Goal: Communication & Community: Answer question/provide support

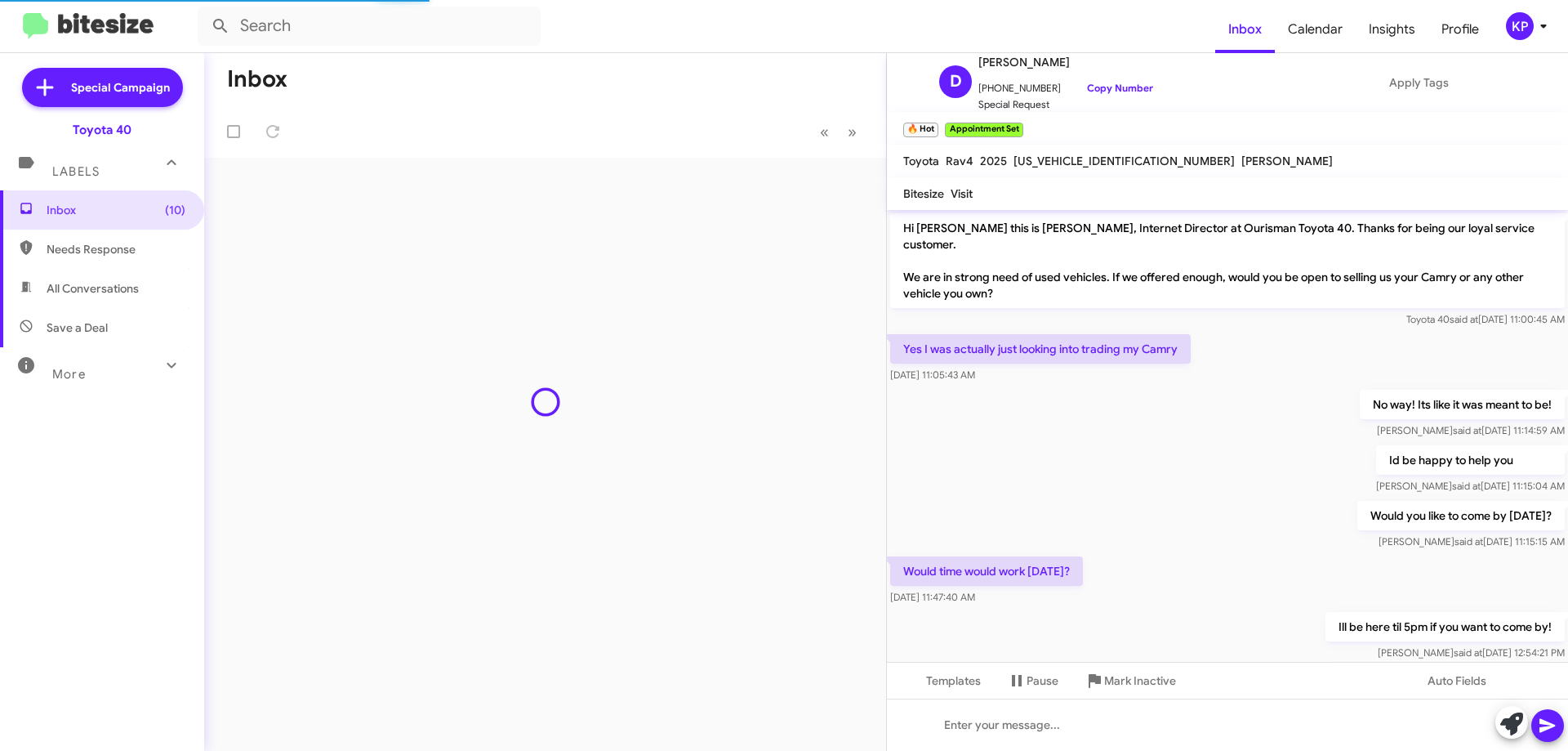
scroll to position [1434, 0]
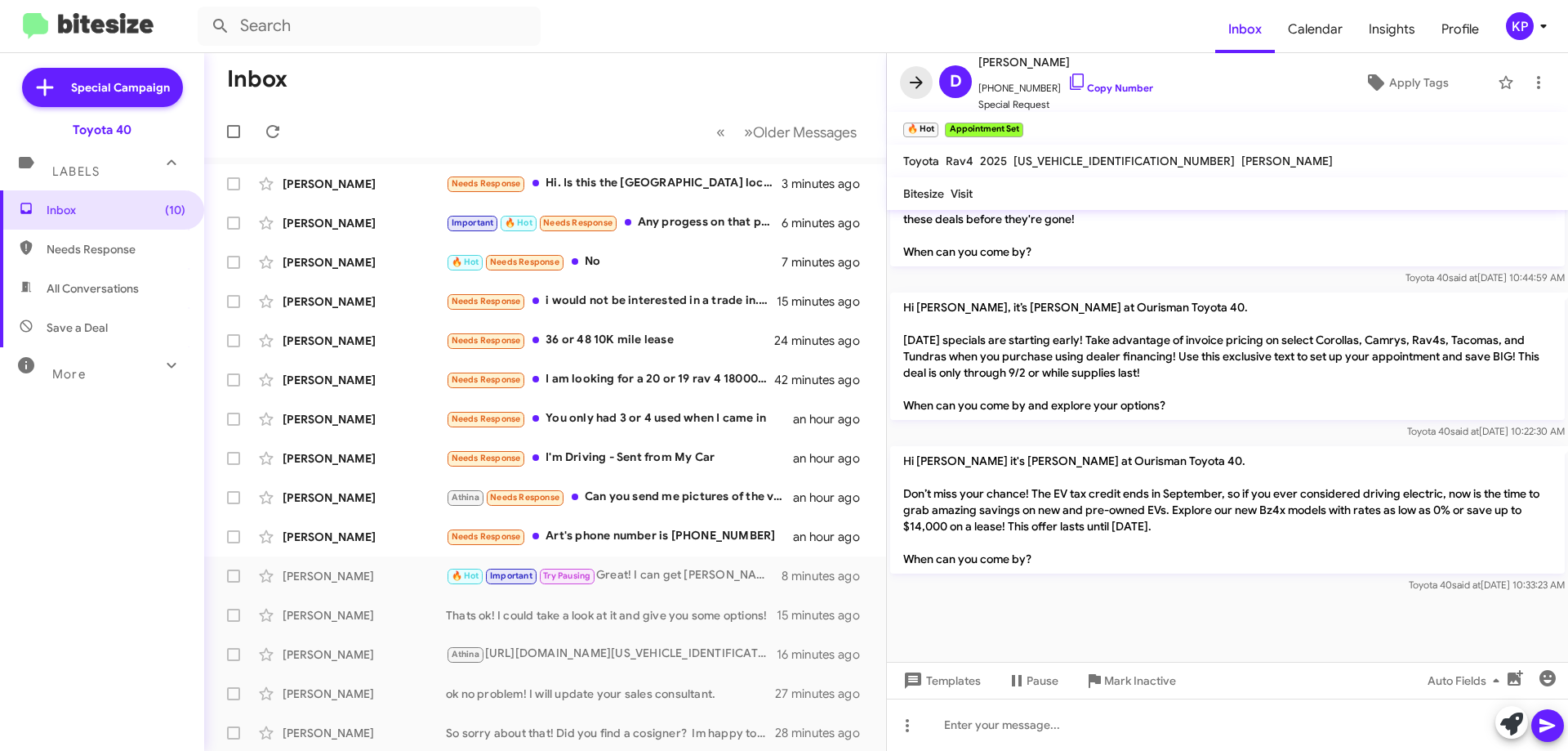
click at [911, 79] on icon at bounding box center [916, 82] width 19 height 19
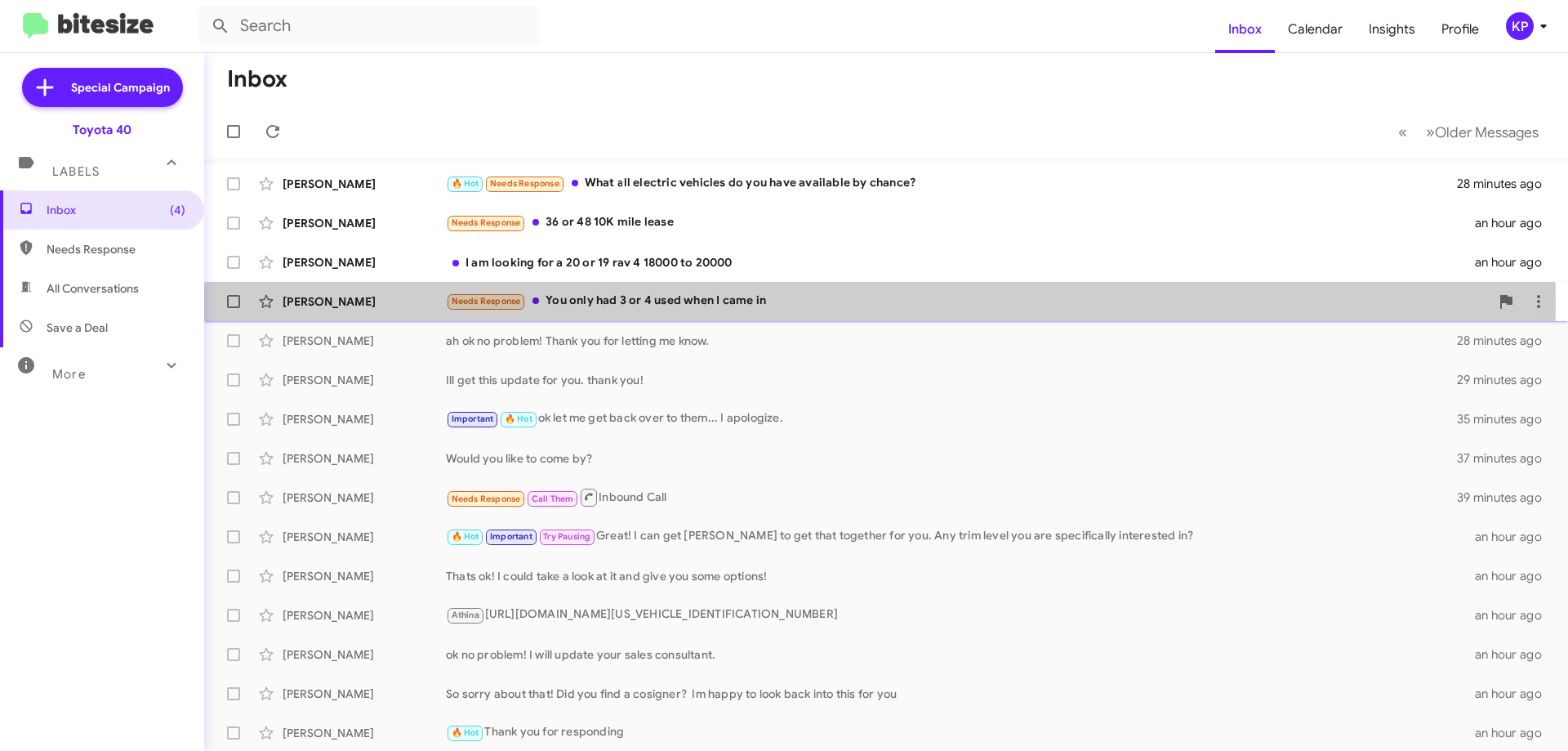
click at [405, 303] on div "[PERSON_NAME]" at bounding box center [364, 300] width 164 height 16
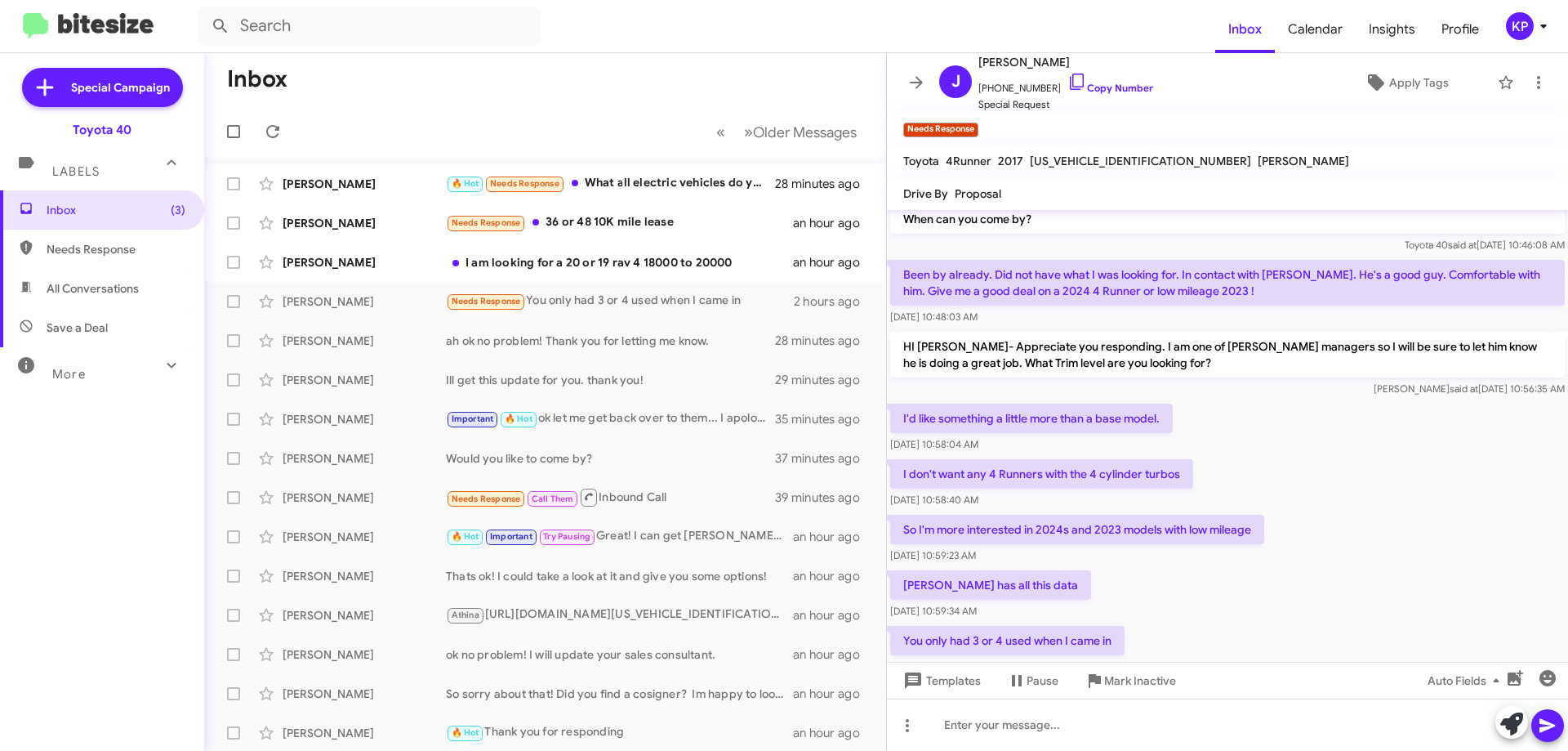
scroll to position [172, 0]
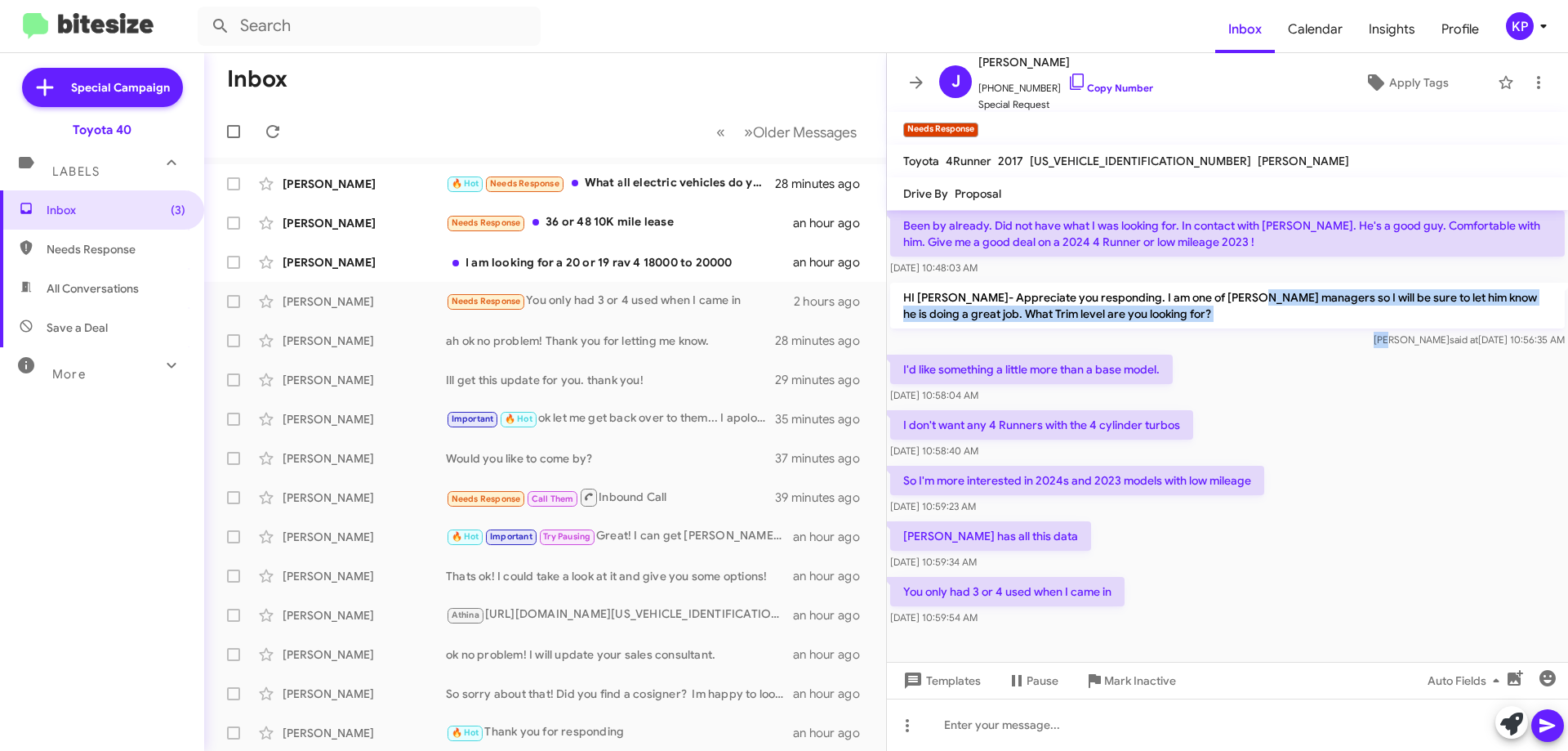
drag, startPoint x: 1251, startPoint y: 297, endPoint x: 1388, endPoint y: 364, distance: 152.5
click at [1387, 351] on div "HI Mr John- Appreciate you responding. I am one of Nicks managers so I will be …" at bounding box center [1227, 316] width 681 height 72
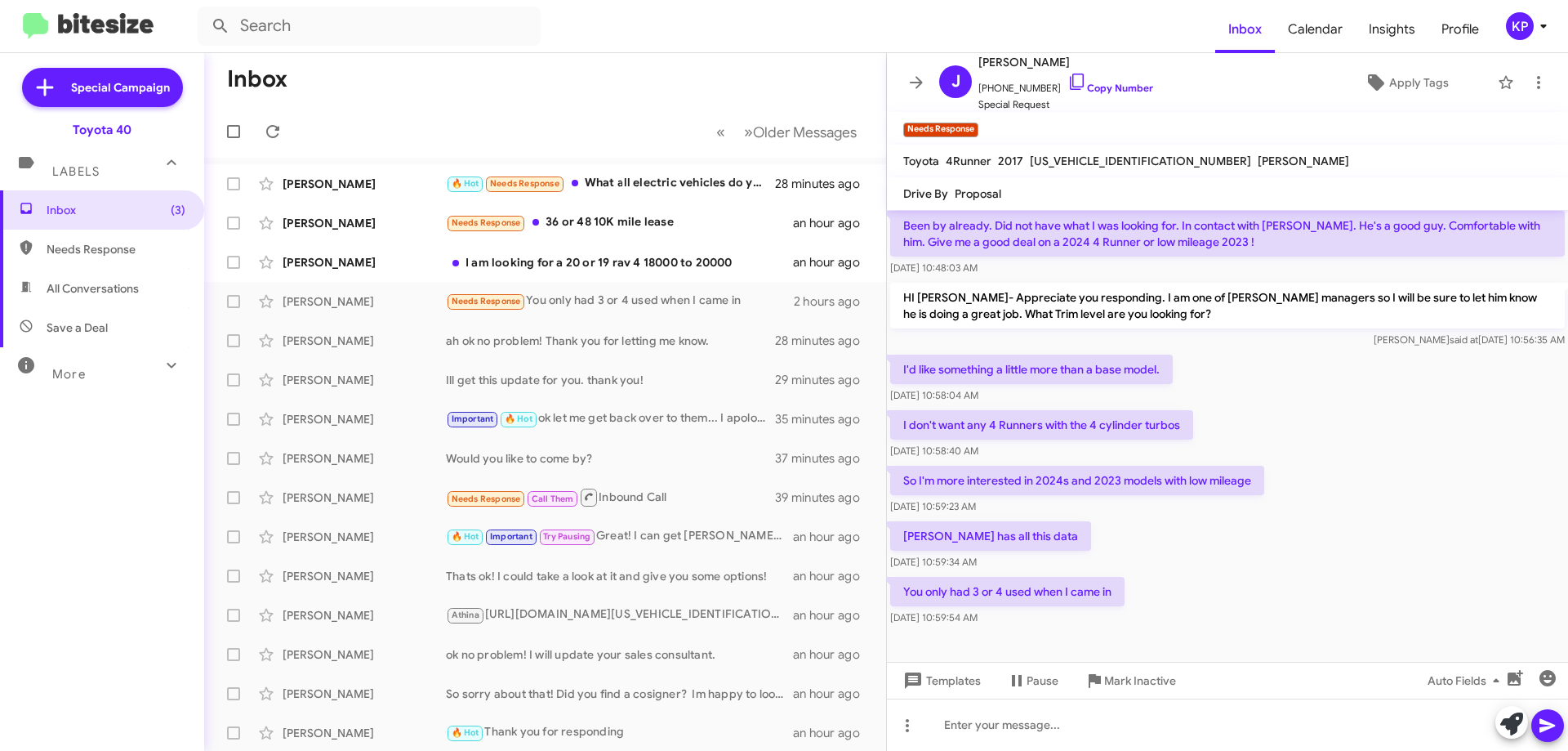
click at [1354, 414] on div "I don't want any 4 Runners with the 4 cylinder turbos Aug 12, 2025, 10:58:40 AM" at bounding box center [1227, 435] width 681 height 55
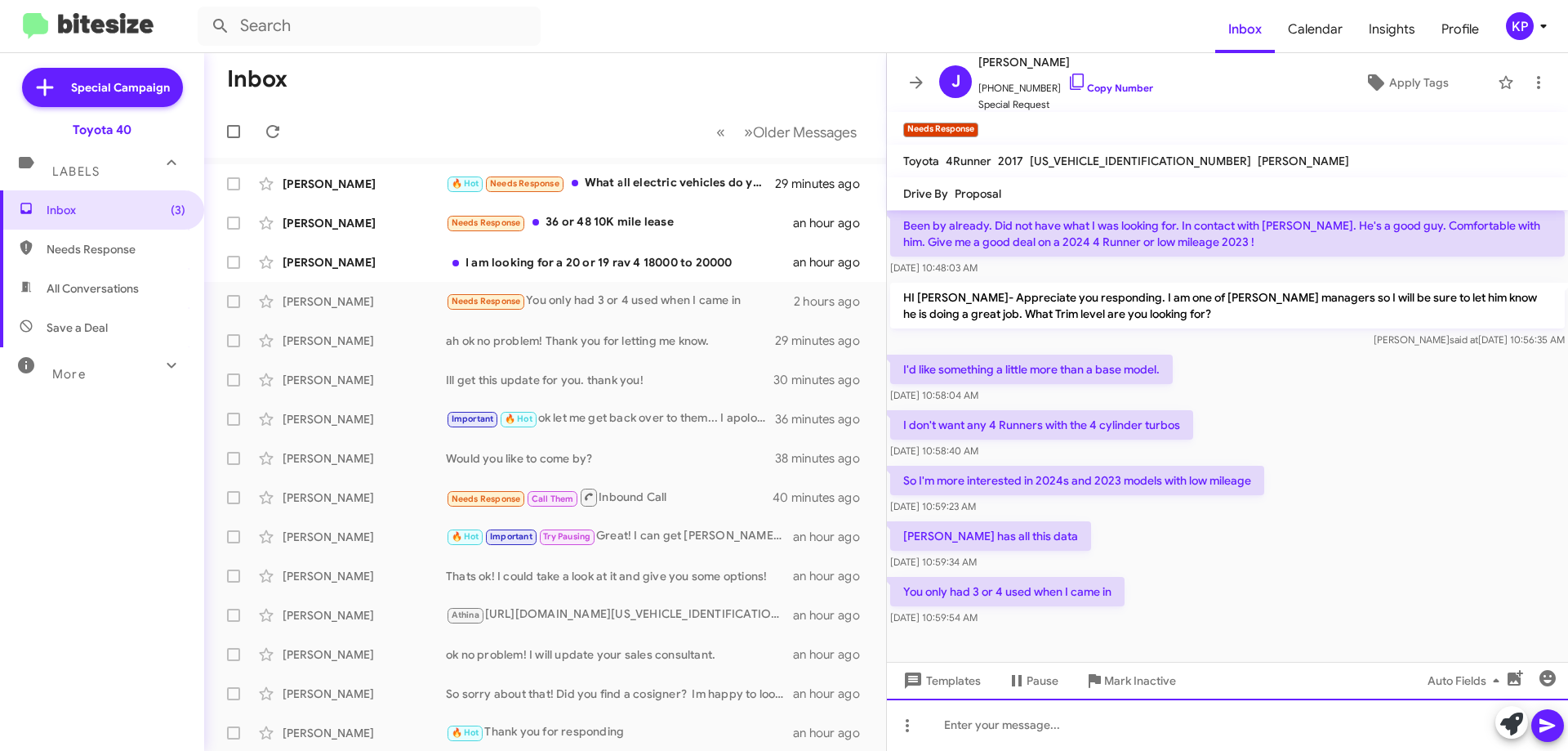
click at [1074, 732] on div at bounding box center [1227, 724] width 681 height 52
click at [1275, 700] on div "We just got in a 2023 4Runner TRD Off-Road. It's a V-6!" at bounding box center [1227, 724] width 681 height 52
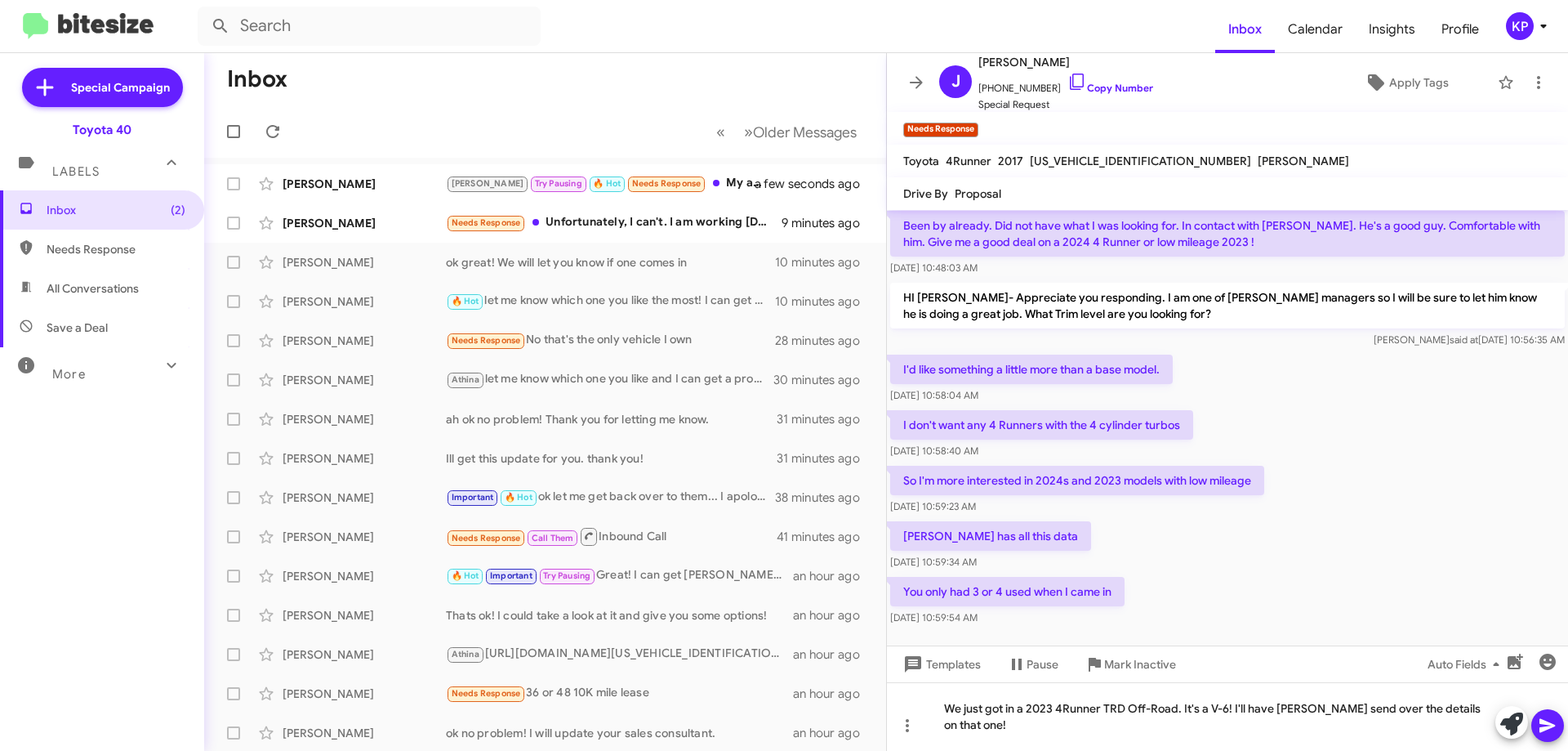
click at [1551, 722] on icon at bounding box center [1547, 725] width 19 height 19
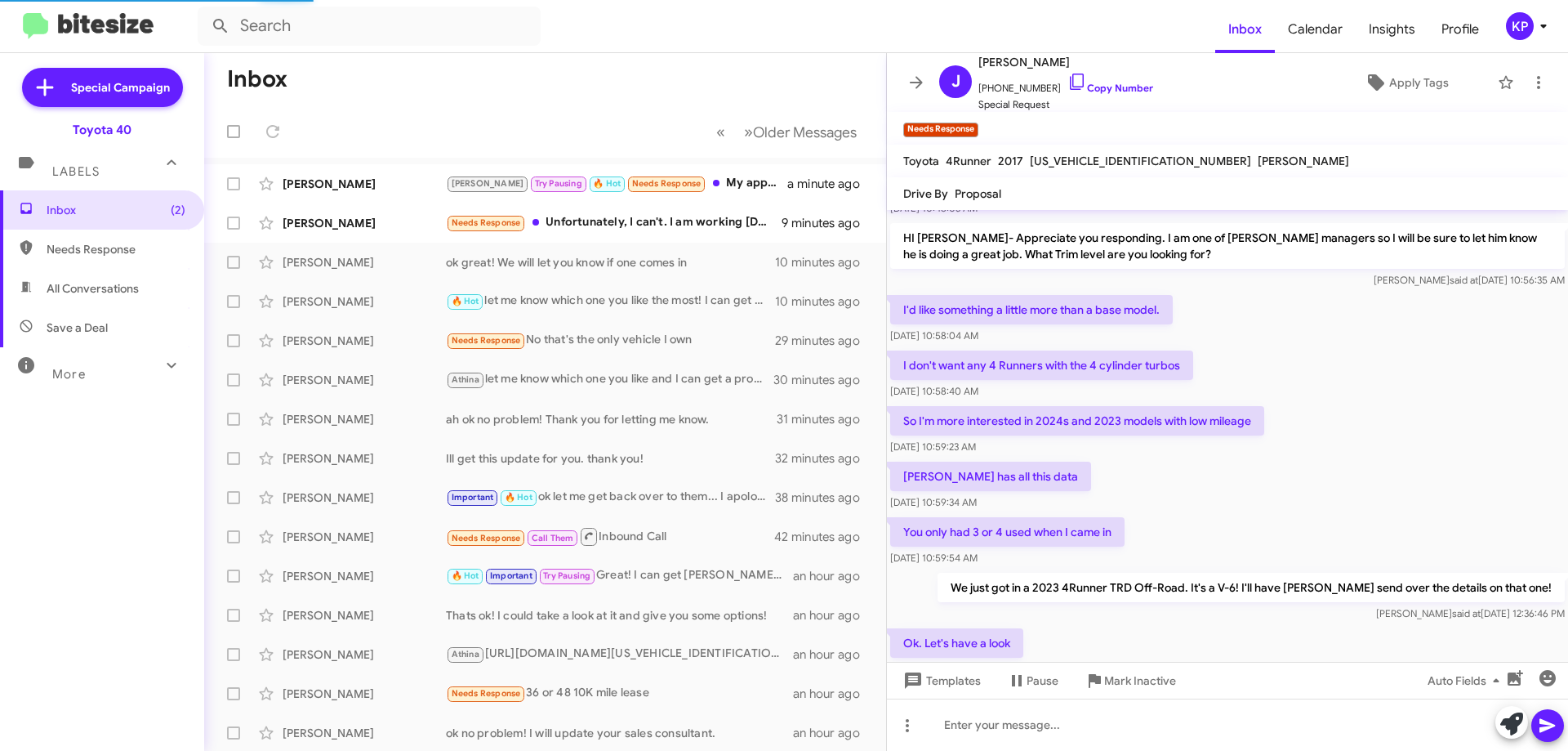
scroll to position [0, 0]
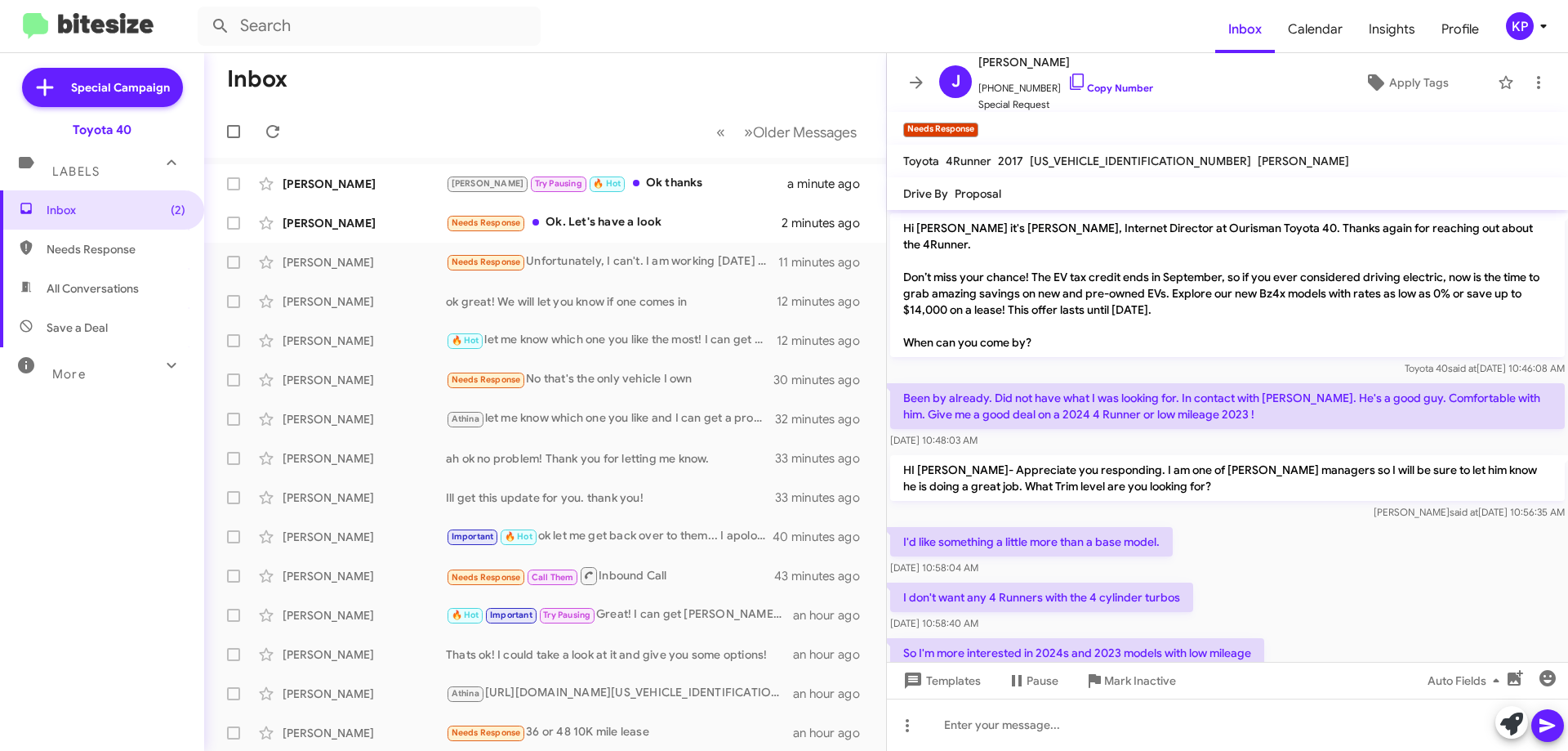
click at [914, 80] on icon at bounding box center [916, 82] width 19 height 19
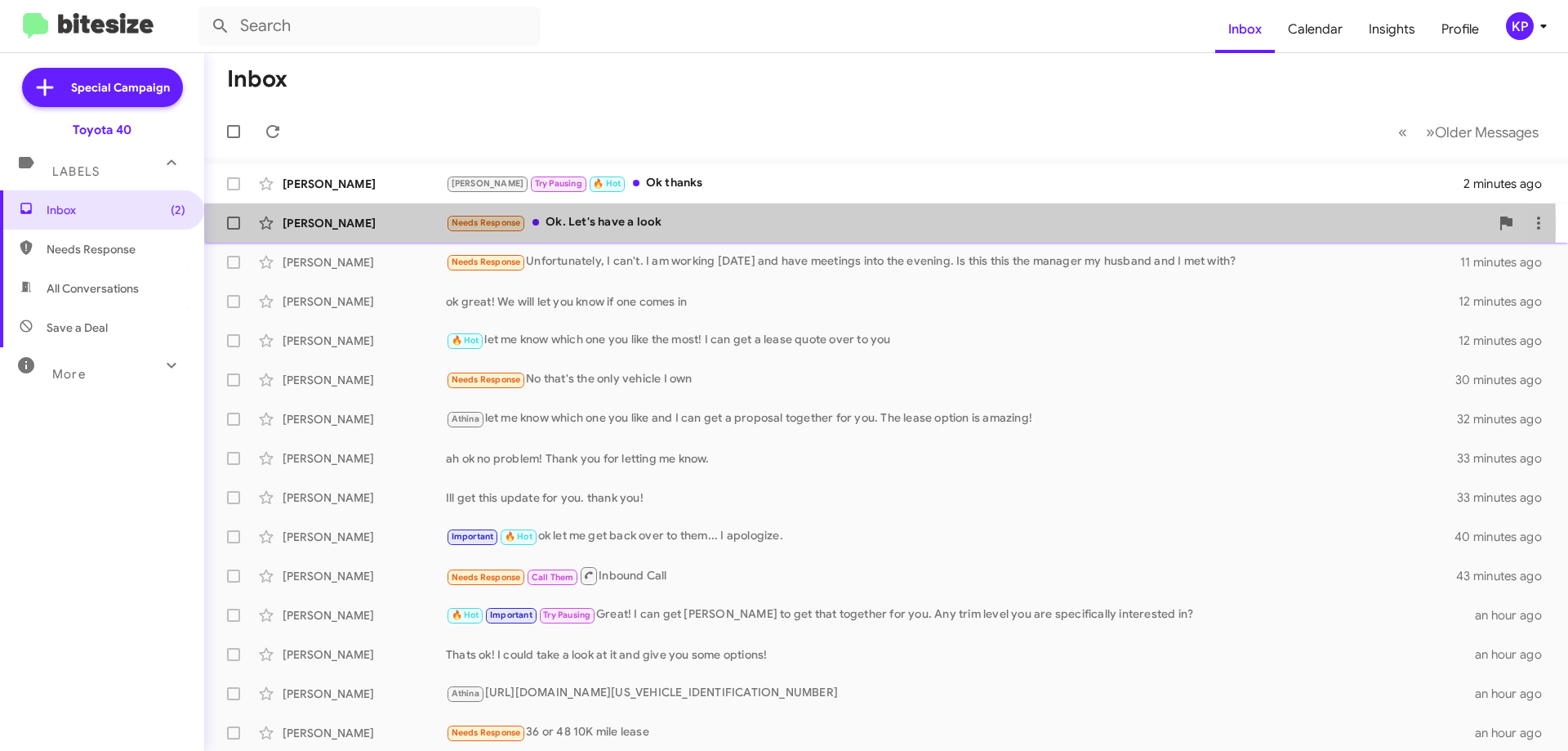
click at [402, 226] on div "[PERSON_NAME]" at bounding box center [364, 222] width 164 height 16
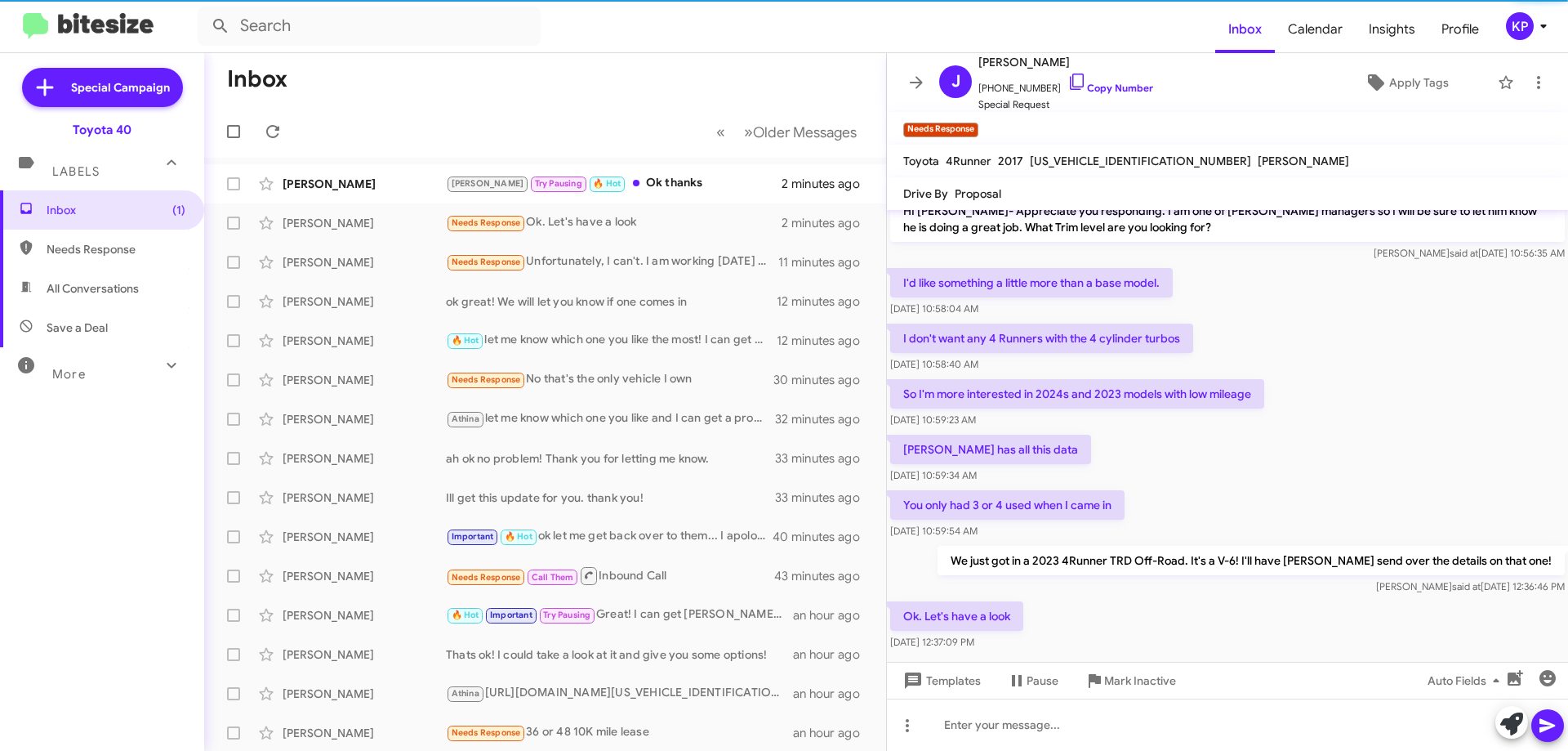
scroll to position [292, 0]
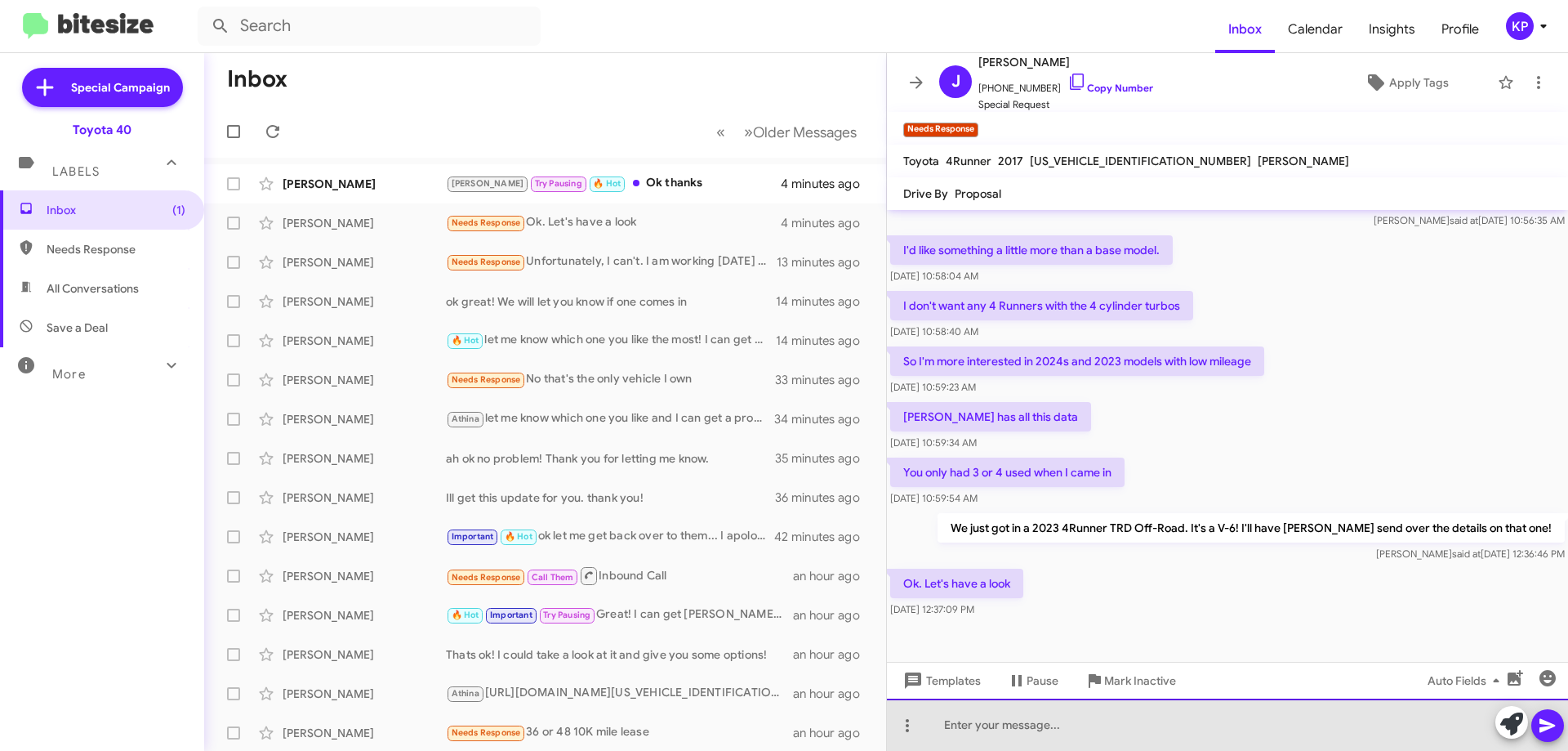
click at [1033, 728] on div at bounding box center [1227, 724] width 681 height 52
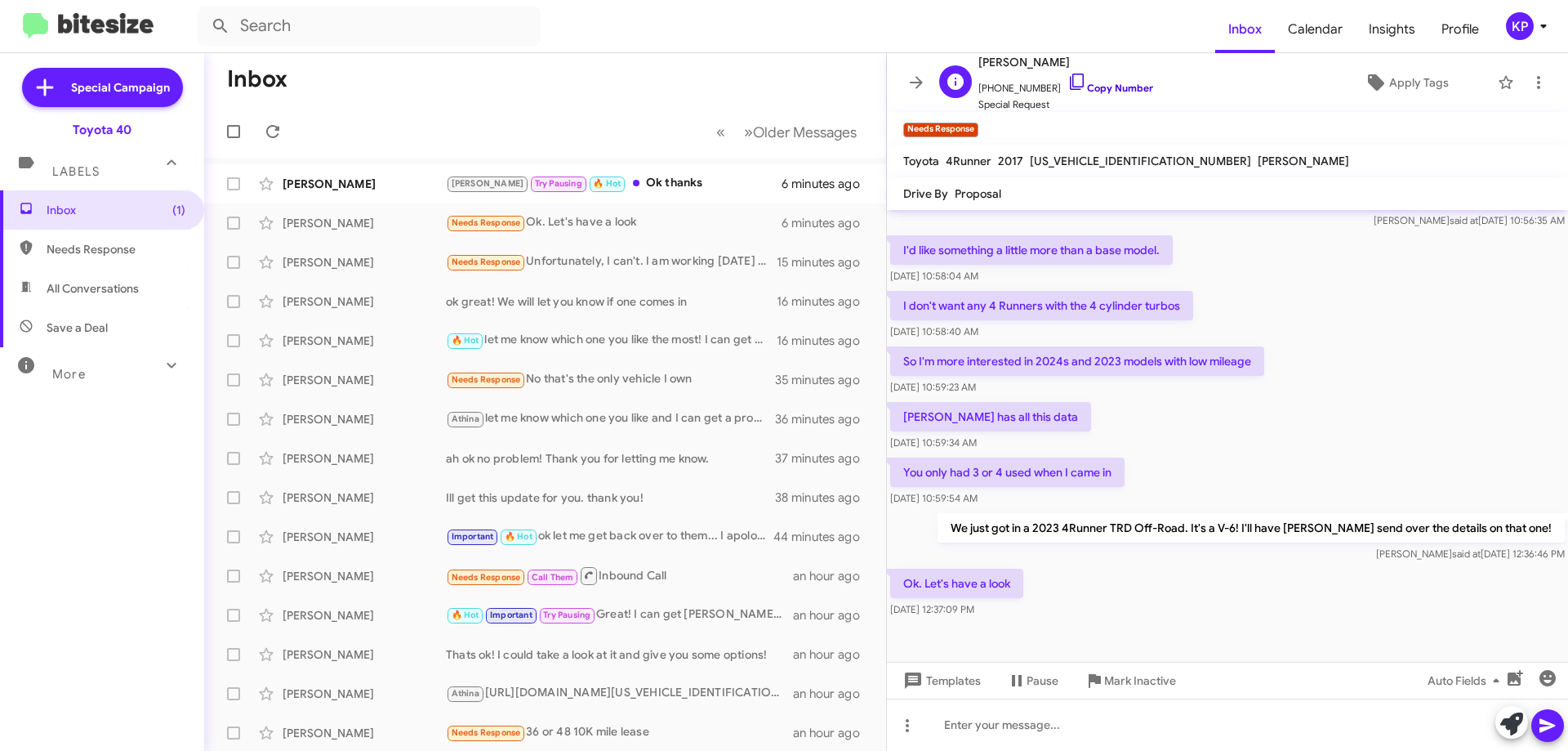
click at [1123, 85] on link "Copy Number" at bounding box center [1110, 87] width 86 height 13
click at [920, 79] on icon at bounding box center [916, 82] width 19 height 19
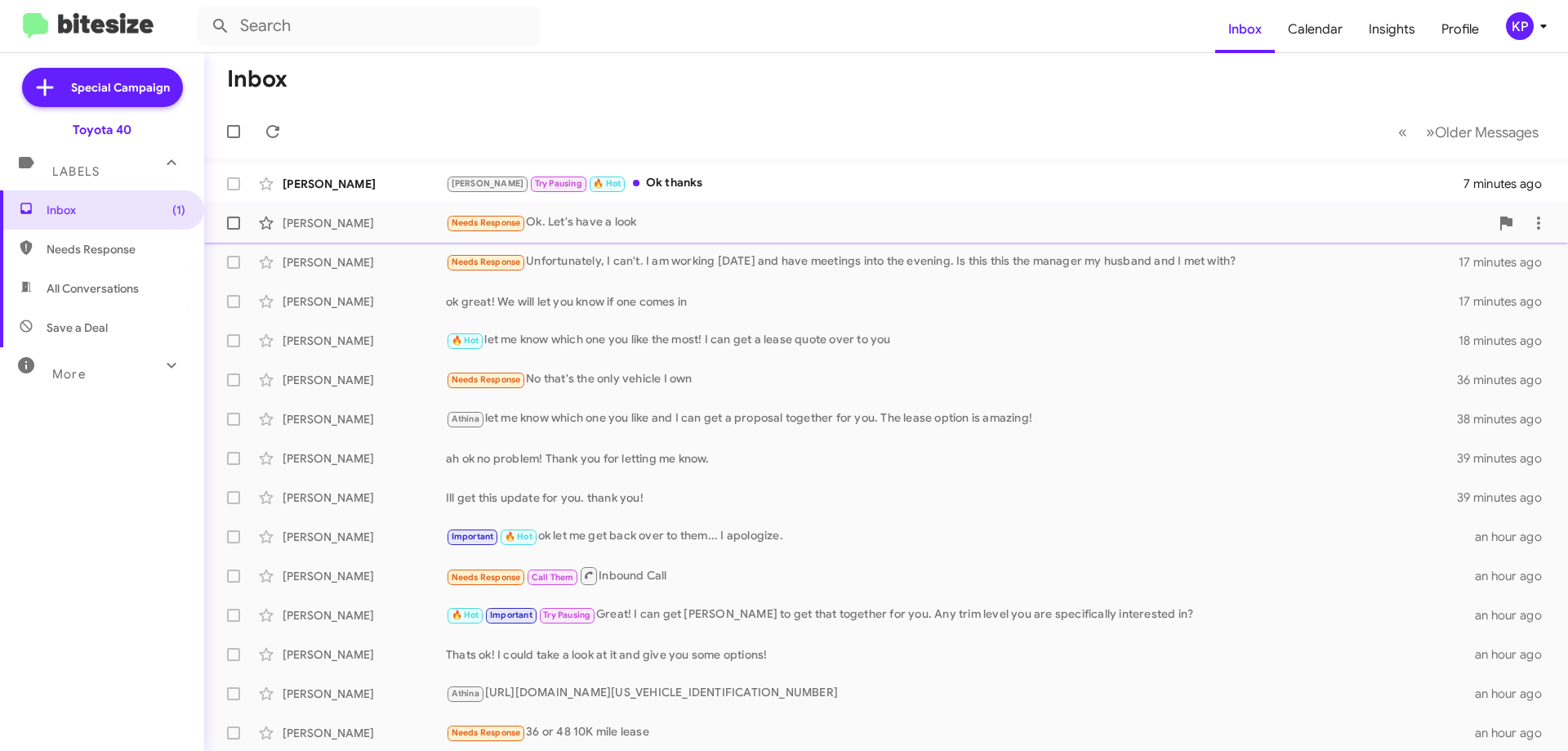
click at [410, 224] on div "[PERSON_NAME]" at bounding box center [364, 222] width 164 height 16
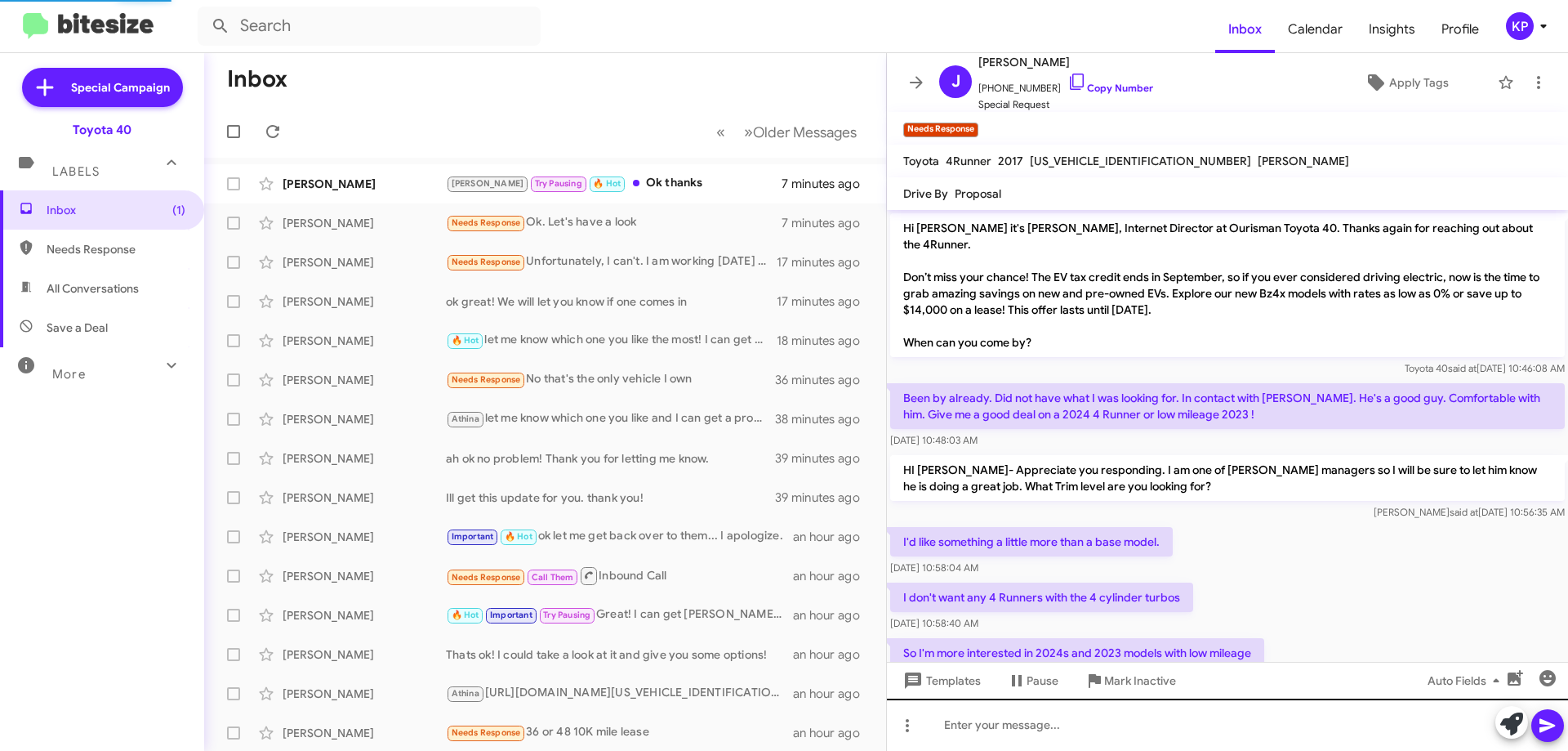
scroll to position [259, 0]
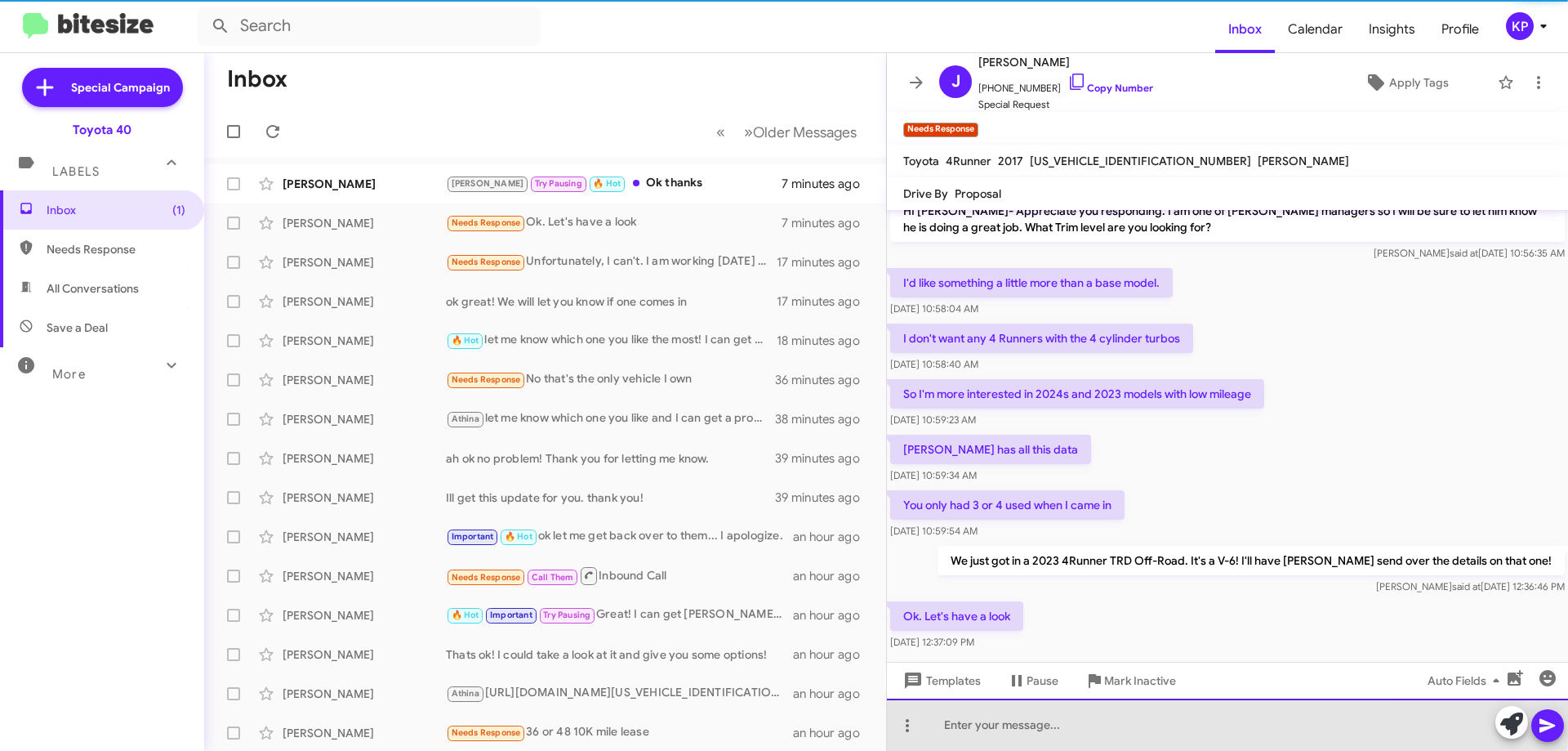
click at [1062, 717] on div at bounding box center [1227, 724] width 681 height 52
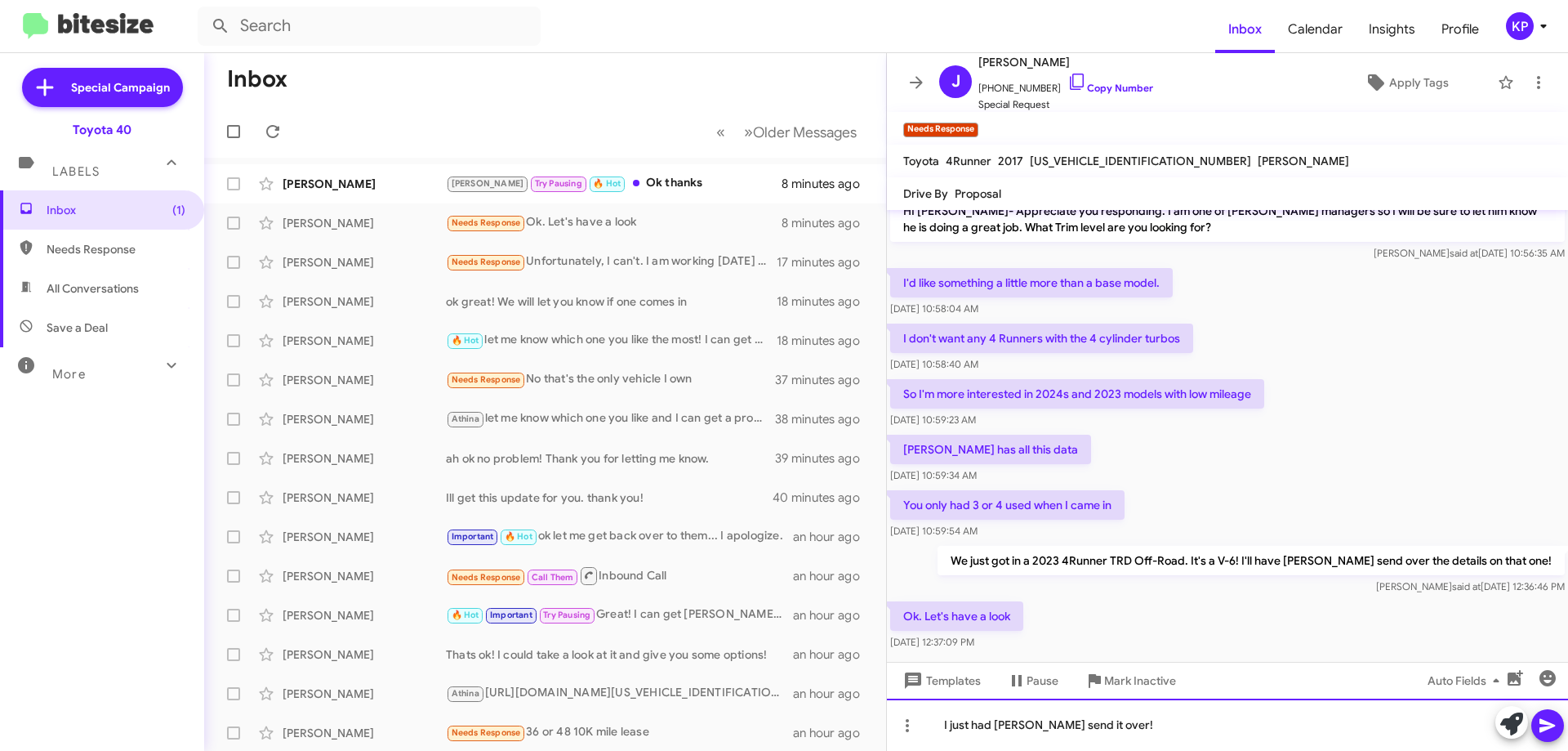
click at [1100, 722] on div "I just had Nick send it over!" at bounding box center [1227, 724] width 681 height 52
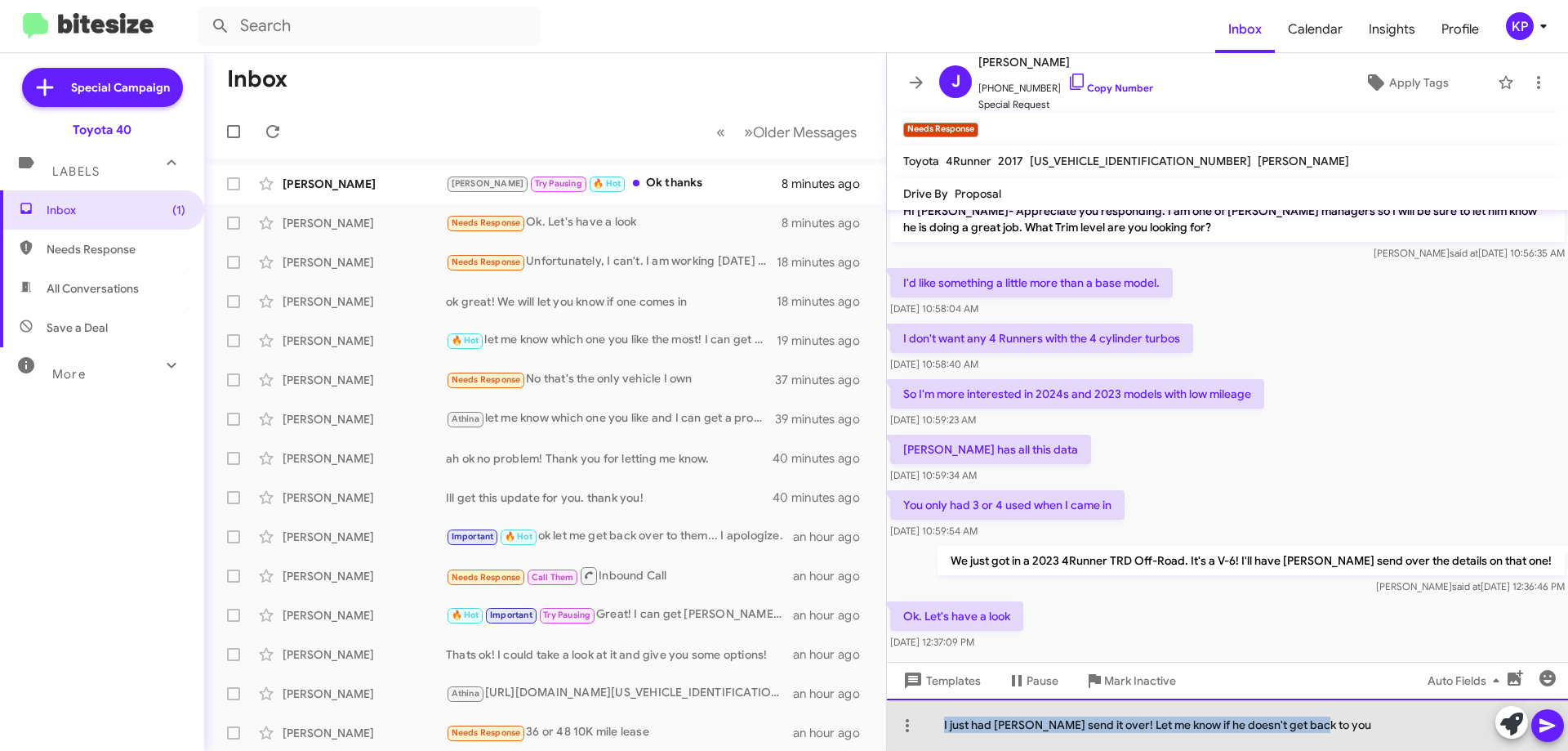
drag, startPoint x: 1325, startPoint y: 722, endPoint x: 955, endPoint y: 732, distance: 370.1
click at [928, 734] on div "I just had Nick send it over! Let me know if he doesn't get back to you" at bounding box center [1227, 724] width 681 height 52
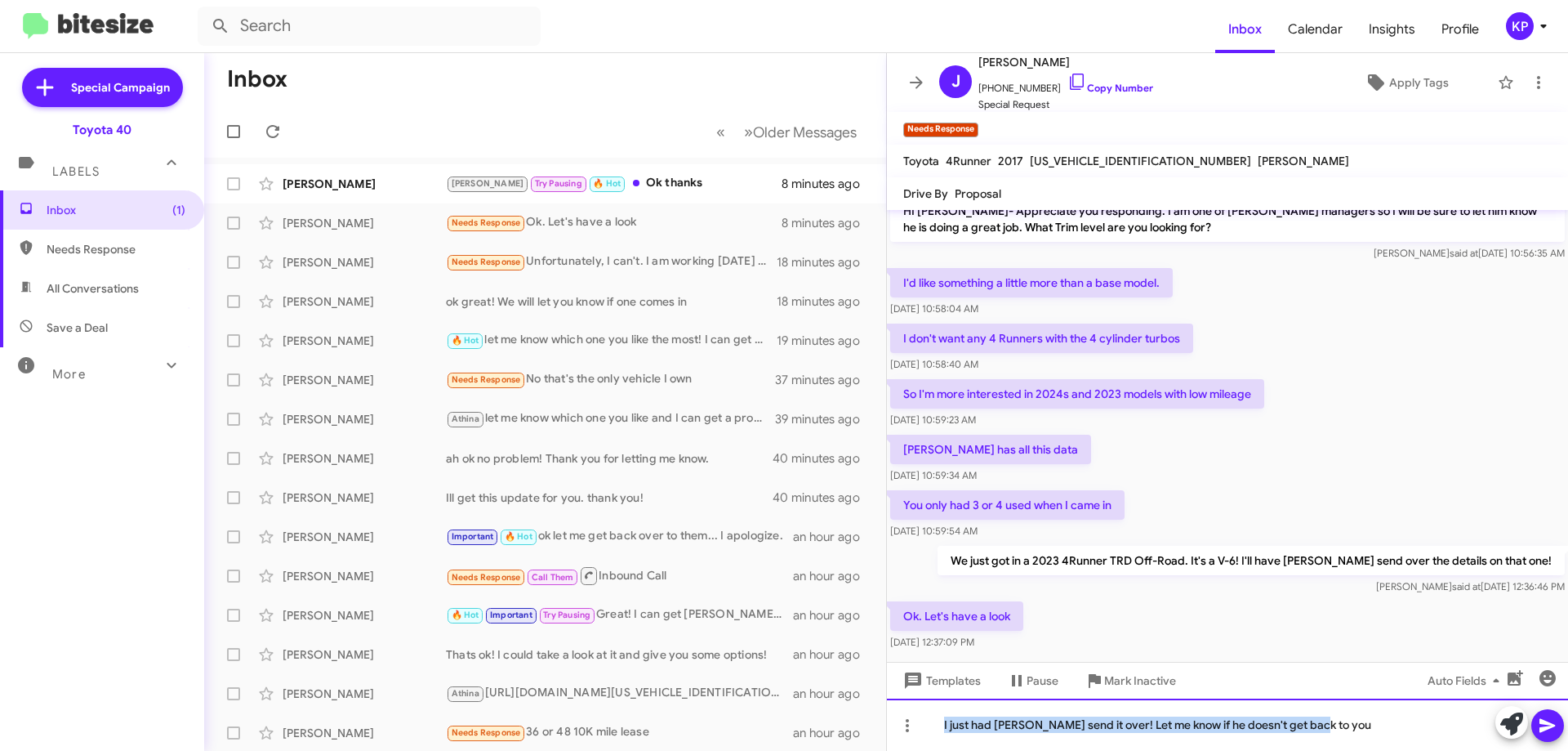
copy div "I just had Nick send it over! Let me know if he doesn't get back to you"
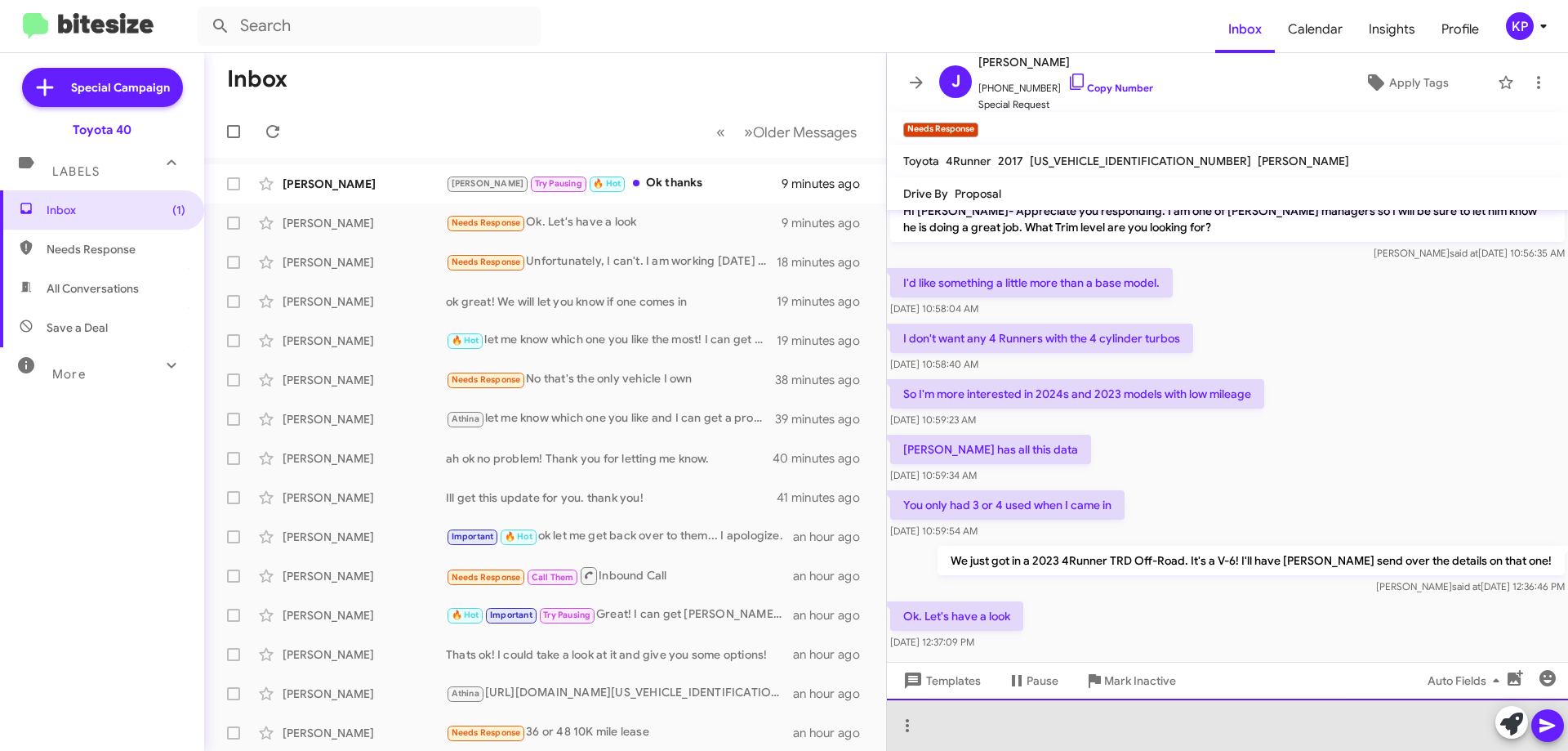
click at [1145, 725] on div at bounding box center [1227, 724] width 681 height 52
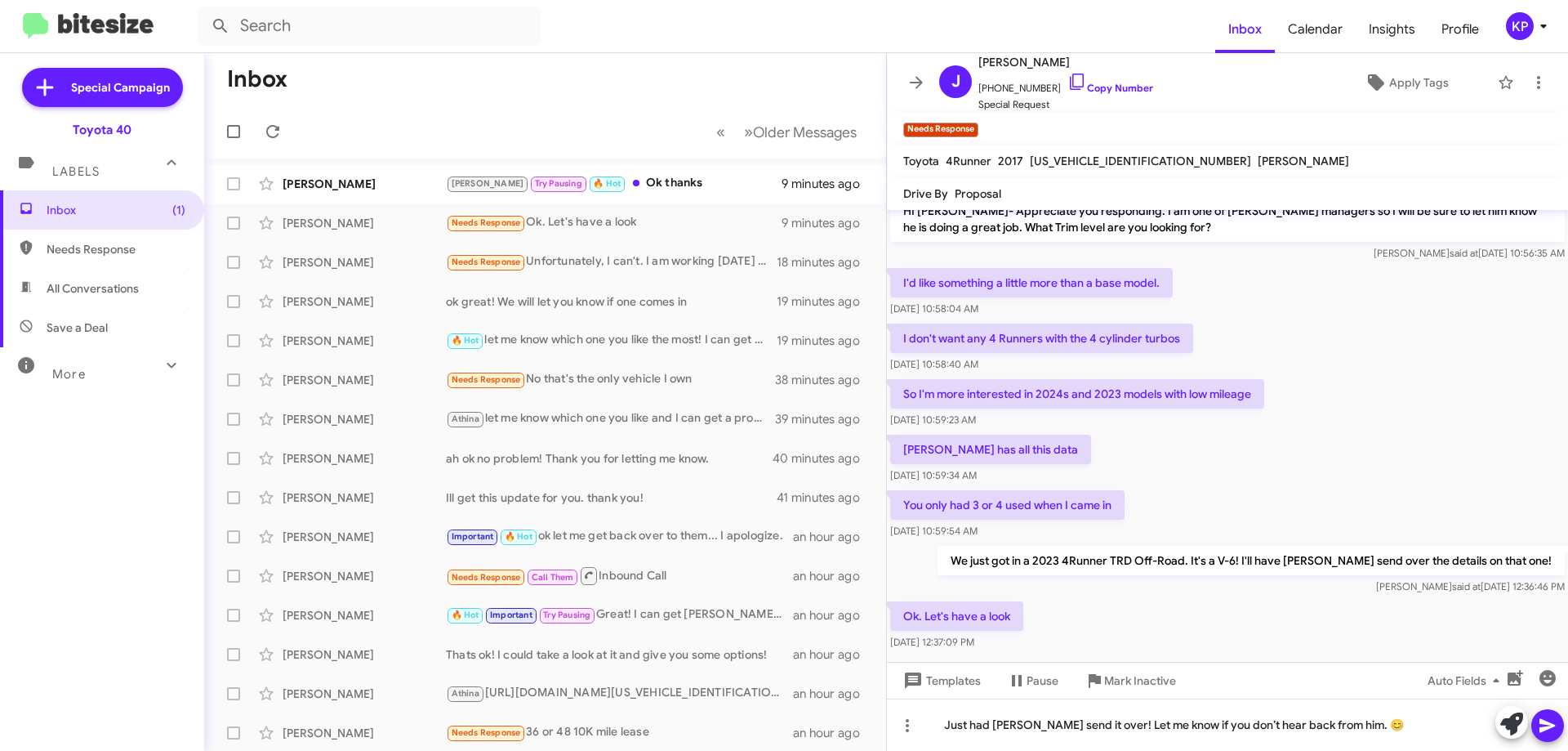
click at [1556, 723] on icon at bounding box center [1547, 725] width 19 height 19
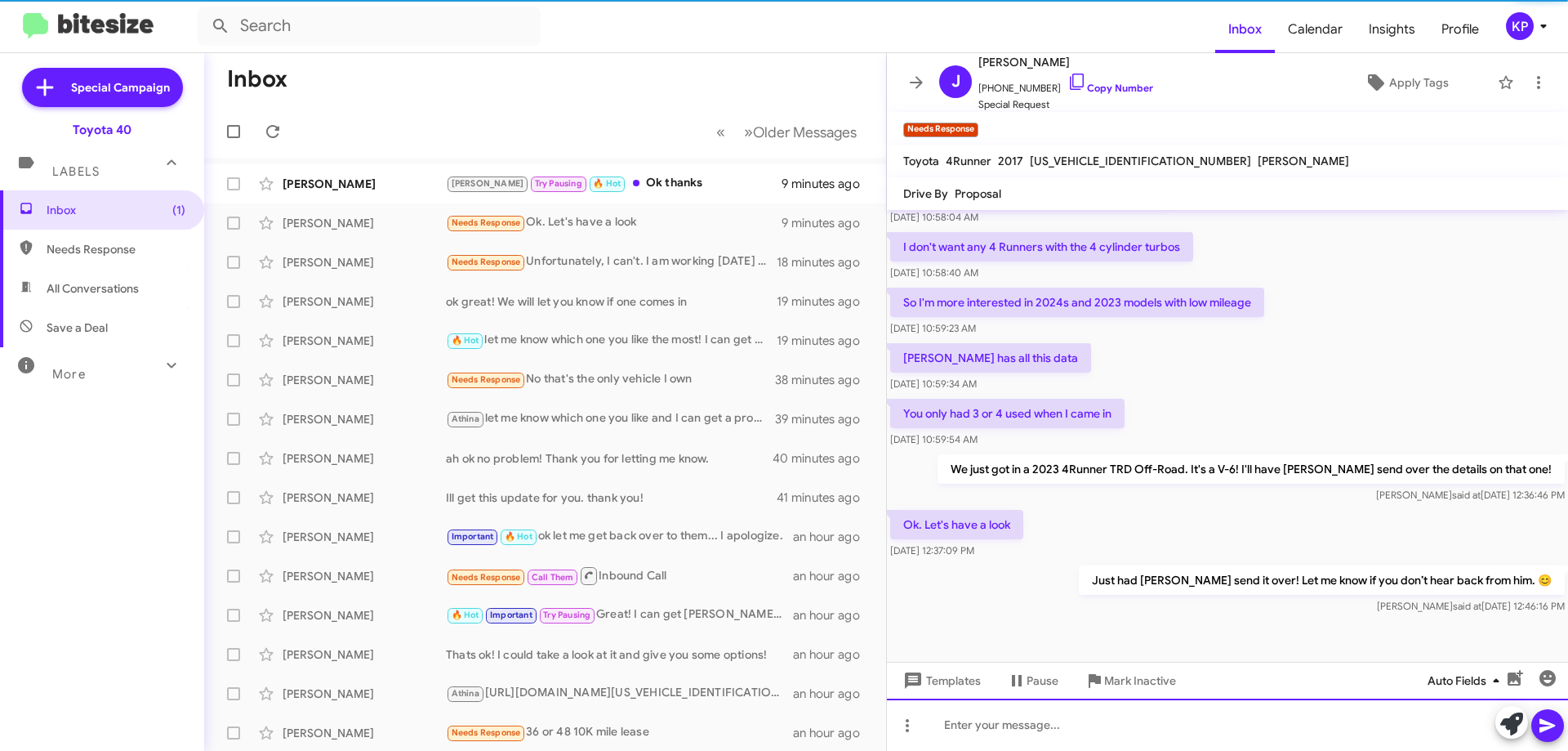
scroll to position [352, 0]
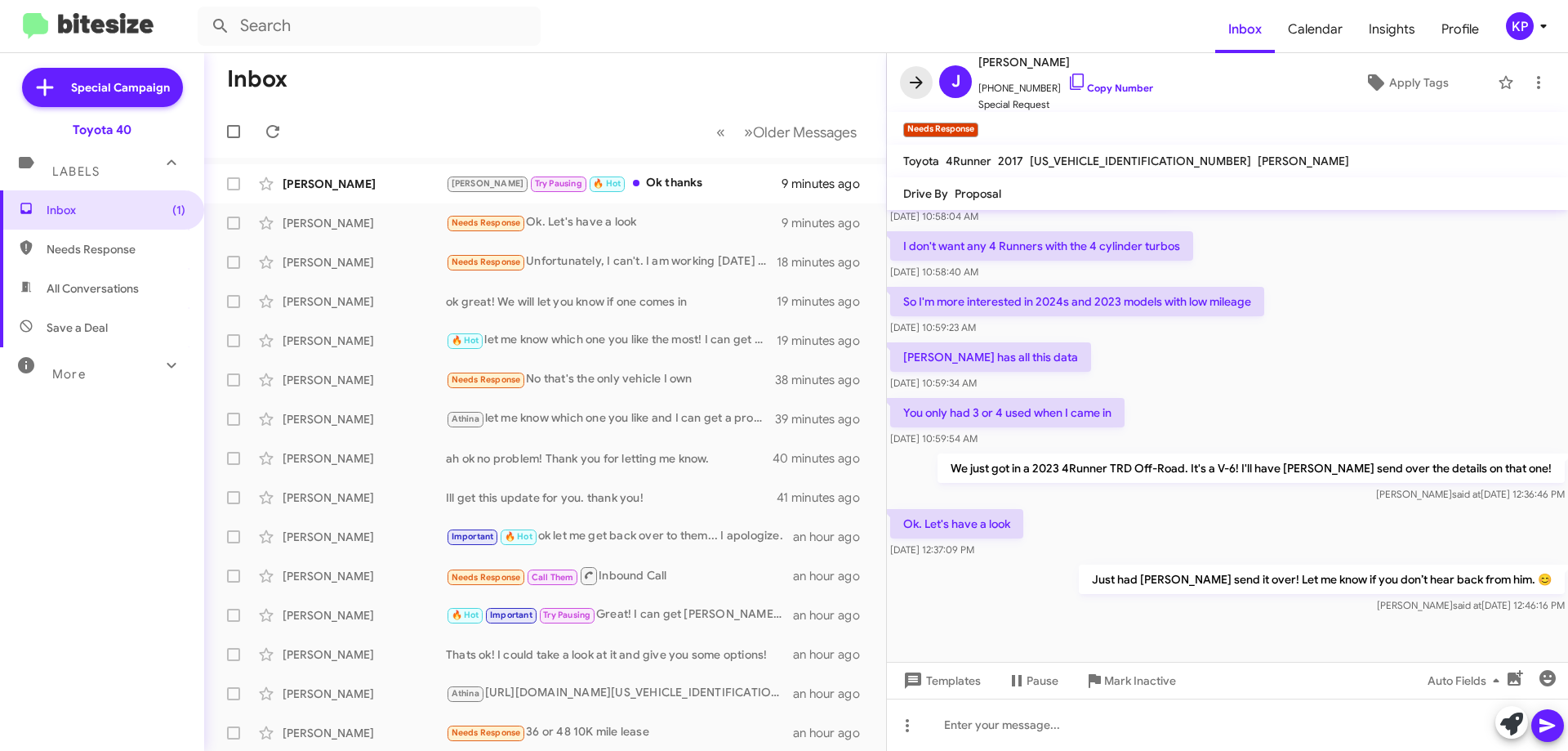
click at [921, 85] on icon at bounding box center [916, 82] width 19 height 19
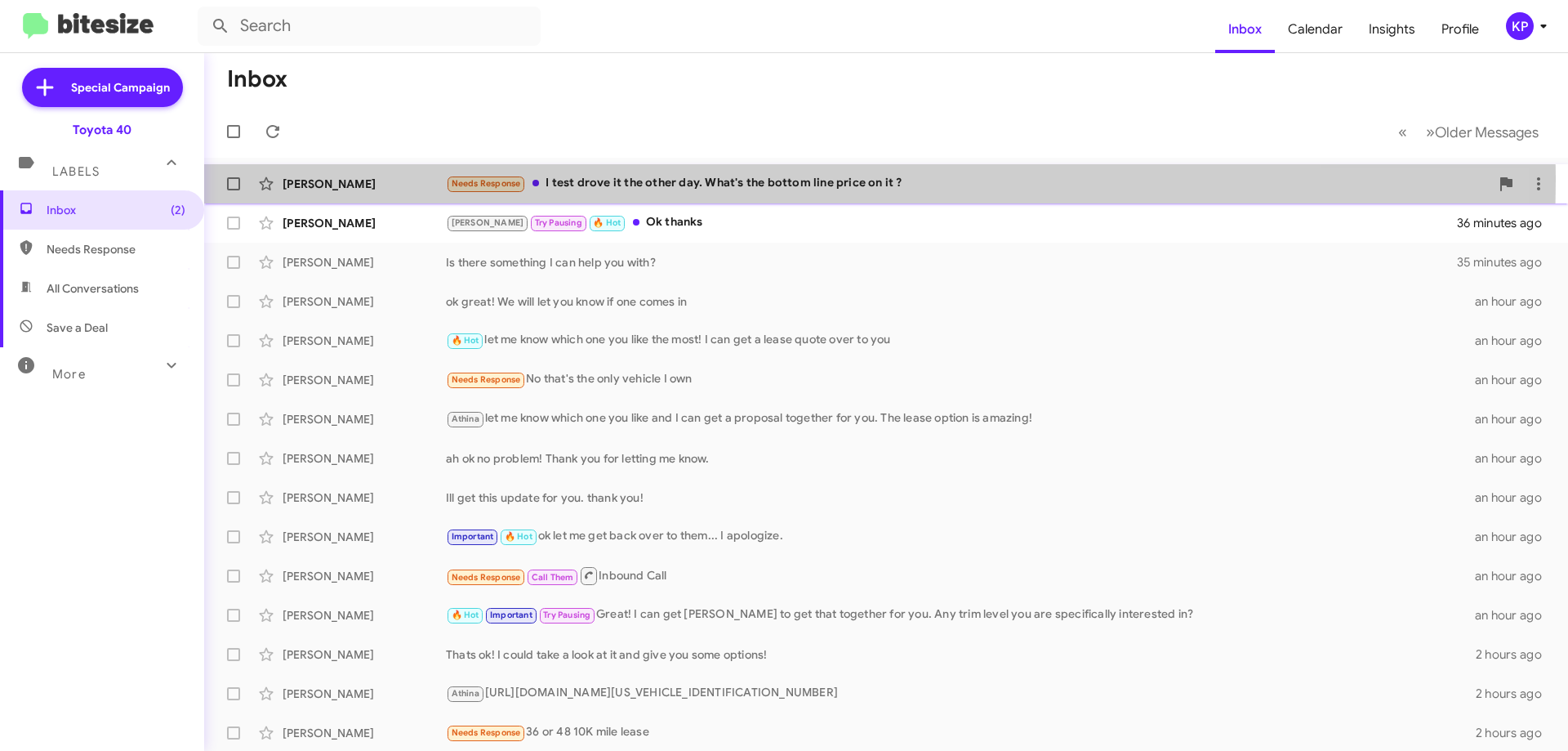
click at [712, 180] on div "Needs Response I test drove it the other day. What's the bottom line price on i…" at bounding box center [968, 183] width 1044 height 18
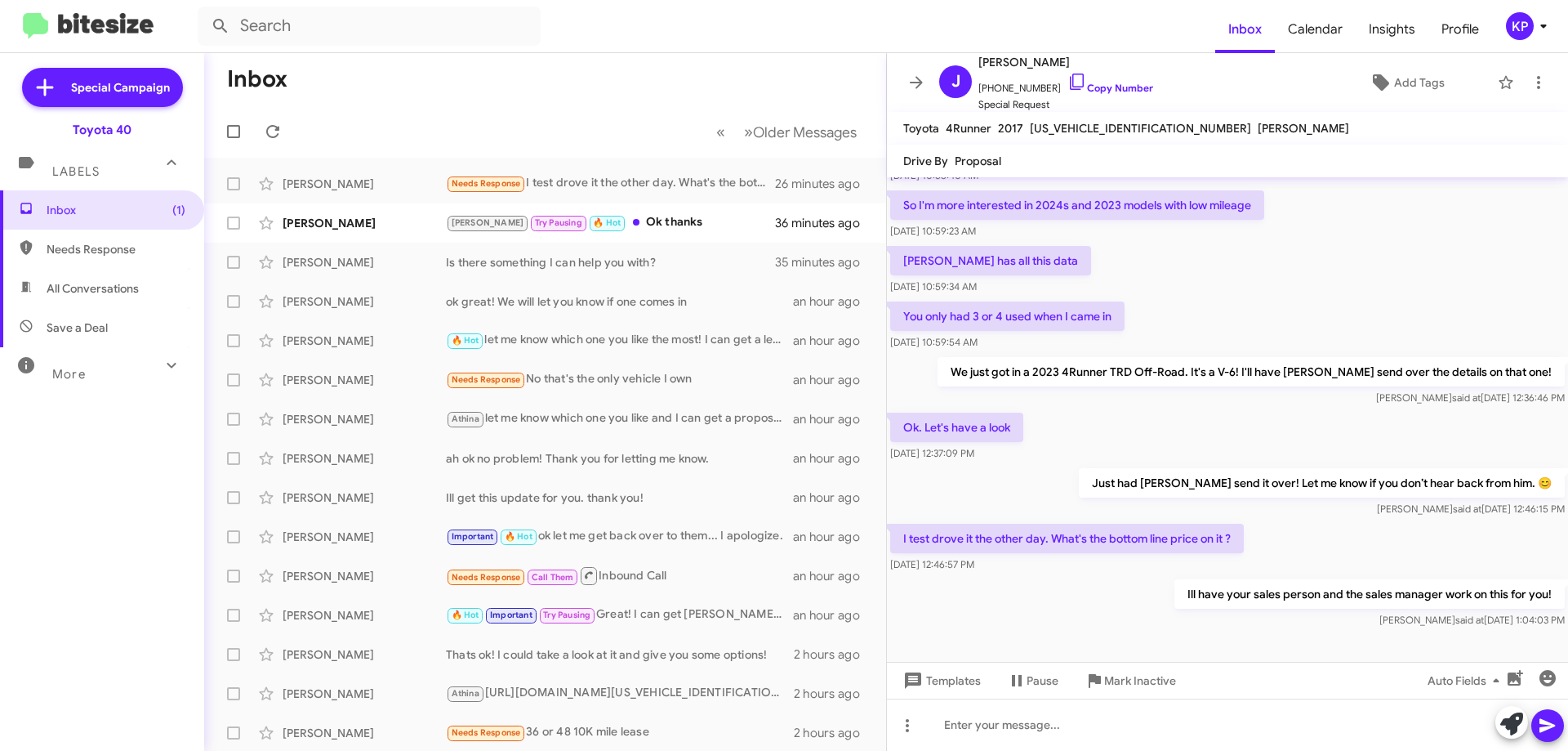
scroll to position [438, 0]
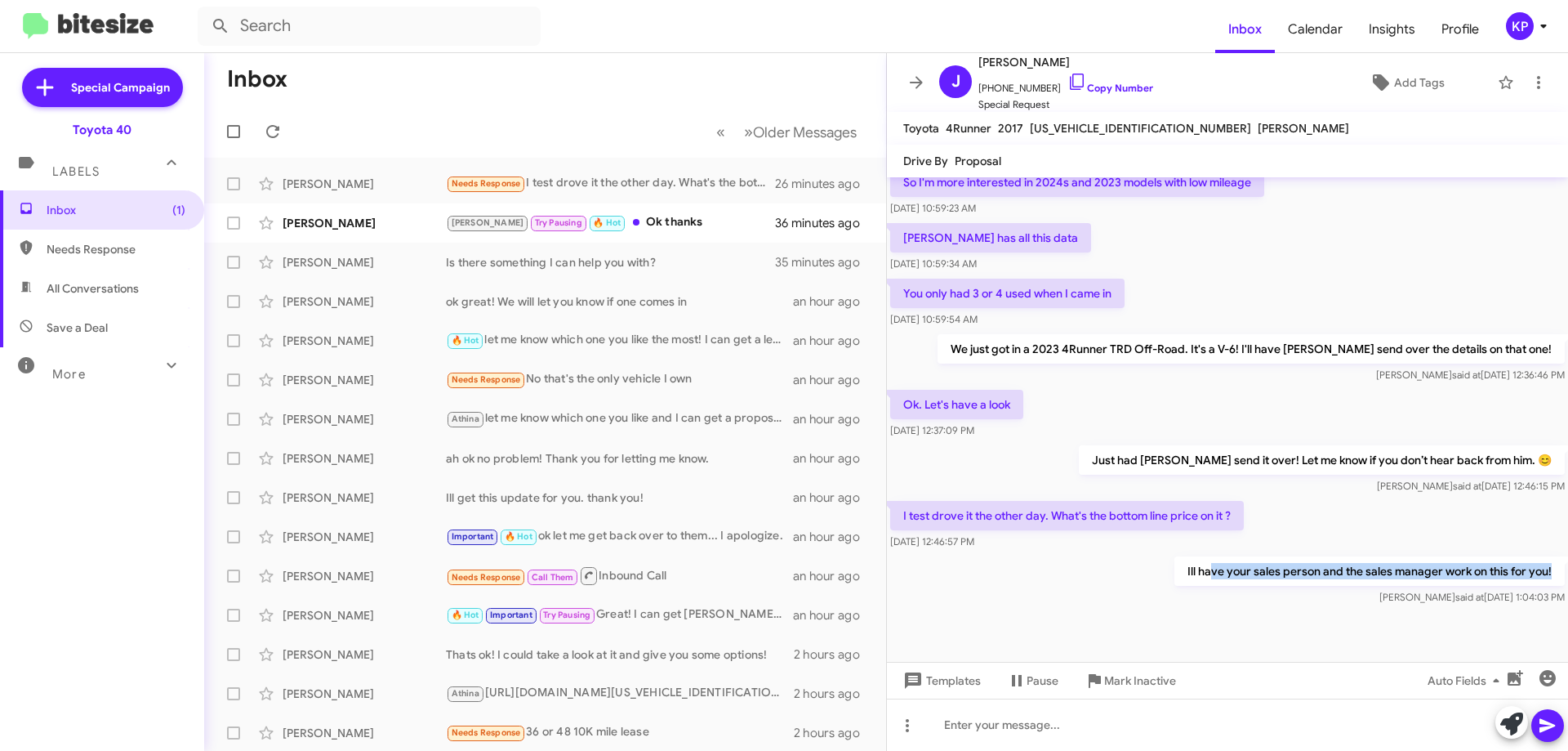
drag, startPoint x: 1222, startPoint y: 569, endPoint x: 1524, endPoint y: 564, distance: 302.0
click at [1553, 566] on div "Ill have your sales person and the sales manager work on this for you! Morgan s…" at bounding box center [1227, 581] width 681 height 55
click at [1378, 532] on div "I test drove it the other day. What's the bottom line price on it ? Aug 12, 202…" at bounding box center [1227, 525] width 681 height 55
click at [1107, 83] on link "Copy Number" at bounding box center [1110, 87] width 86 height 13
click at [914, 83] on icon at bounding box center [916, 82] width 13 height 13
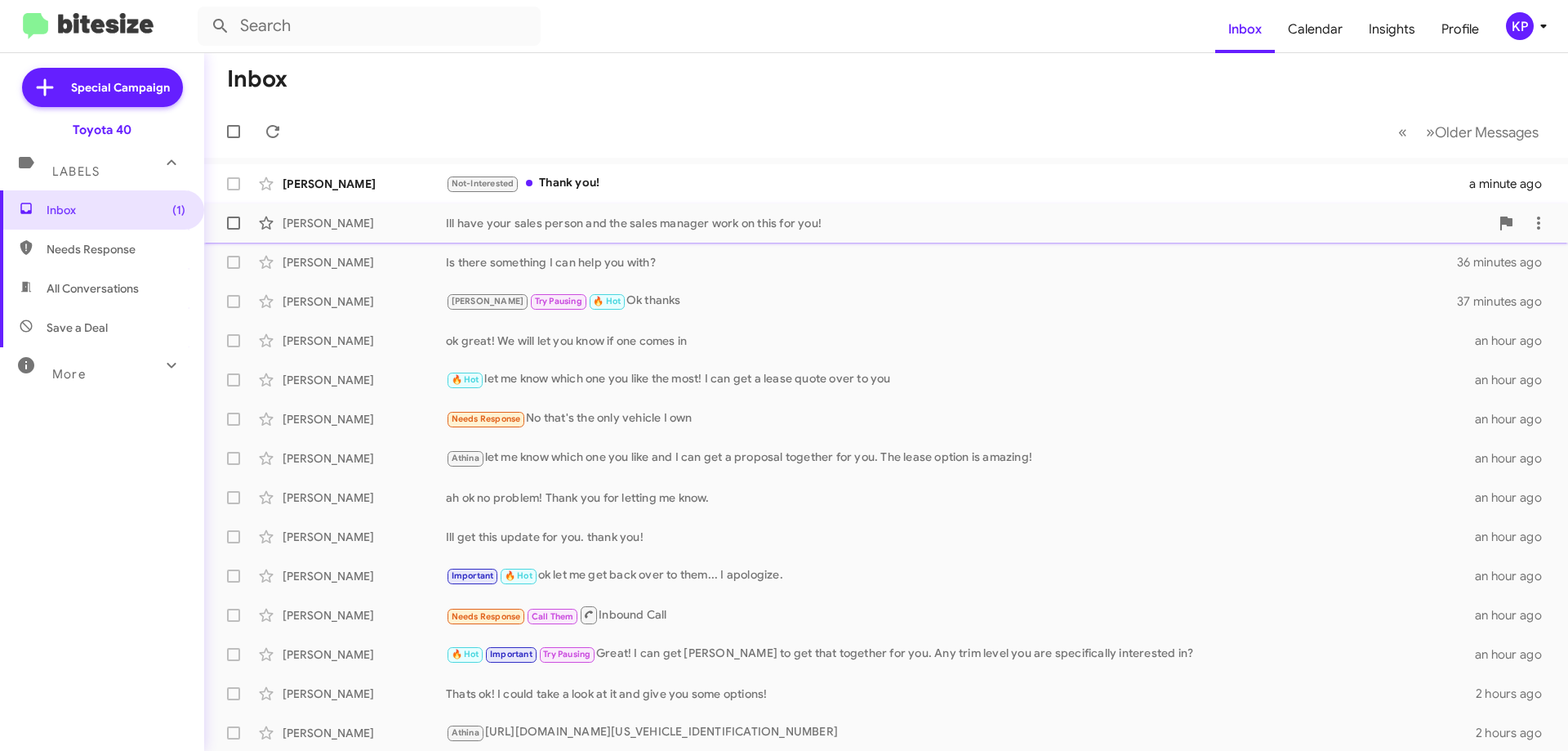
click at [386, 218] on div "[PERSON_NAME]" at bounding box center [364, 222] width 164 height 16
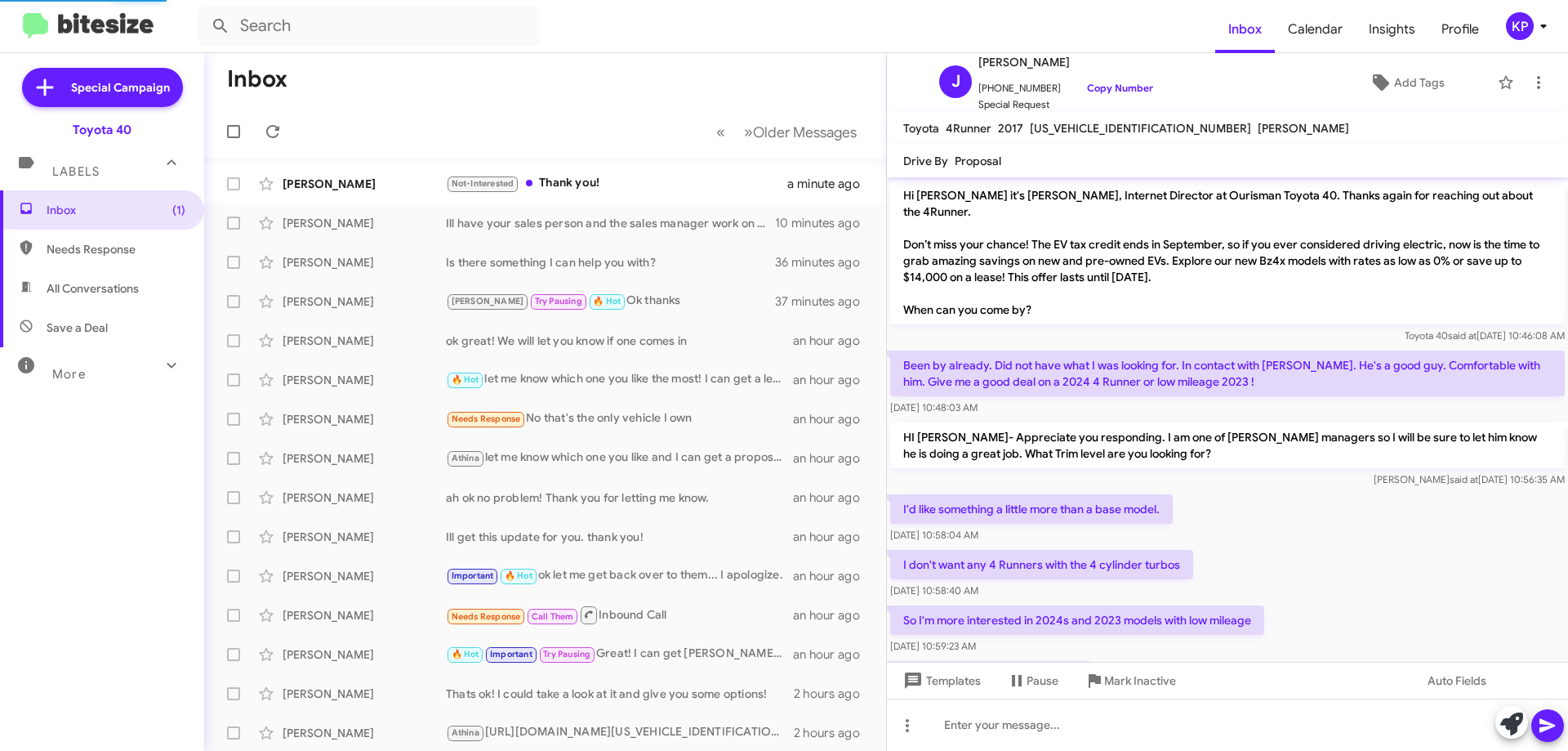
scroll to position [438, 0]
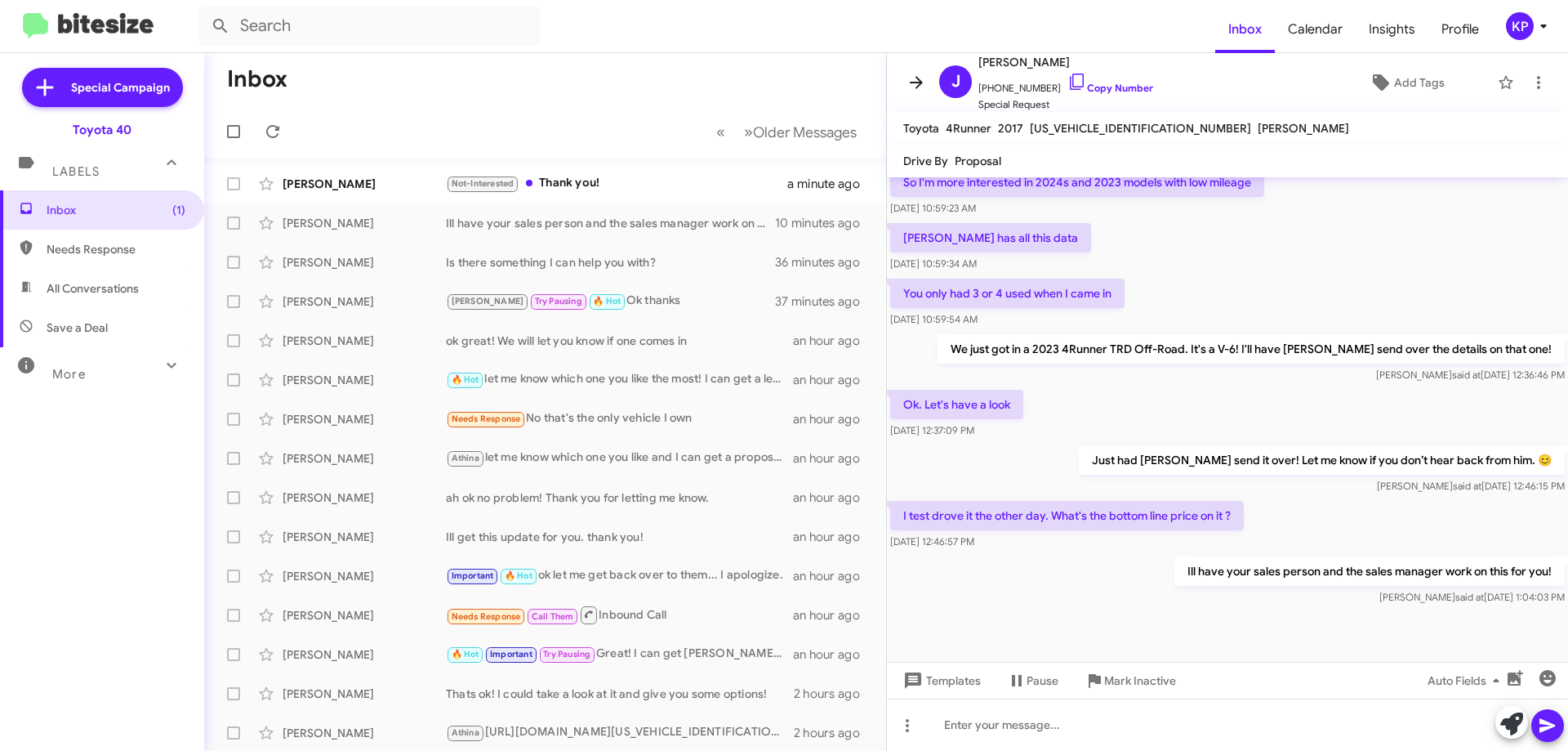
click at [915, 84] on icon at bounding box center [916, 82] width 19 height 19
